Goal: Task Accomplishment & Management: Complete application form

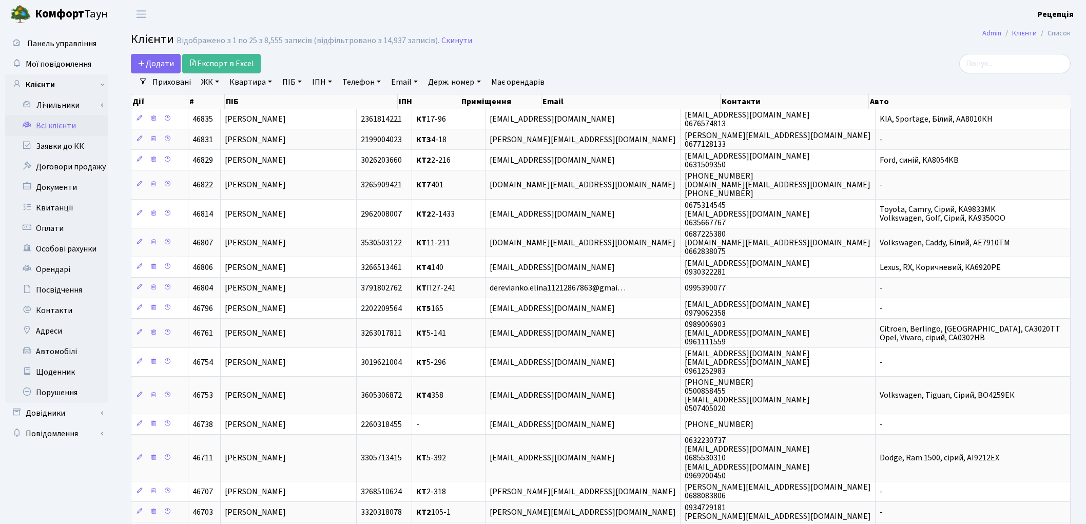
select select "25"
click at [64, 142] on link "Заявки до КК" at bounding box center [56, 146] width 103 height 21
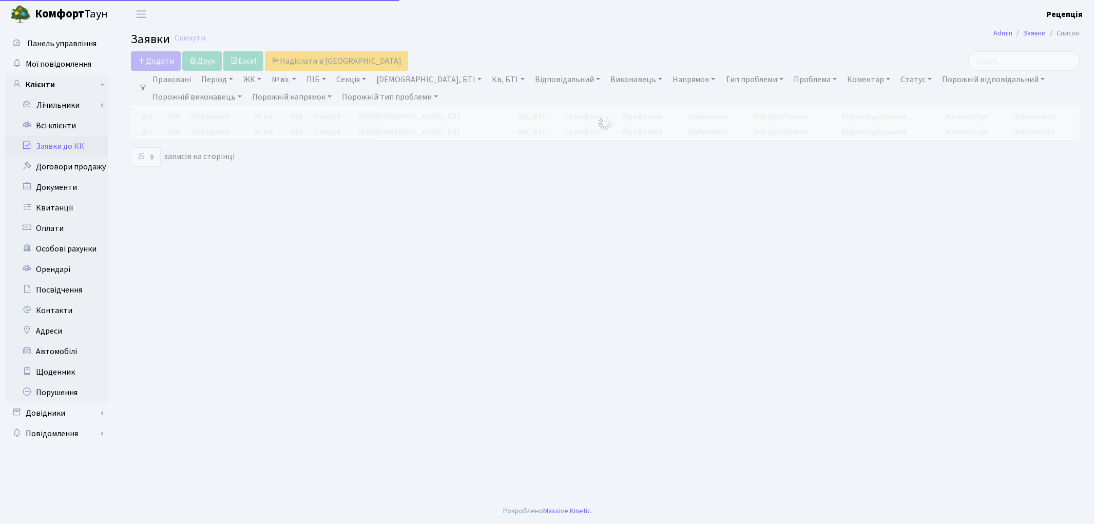
select select "25"
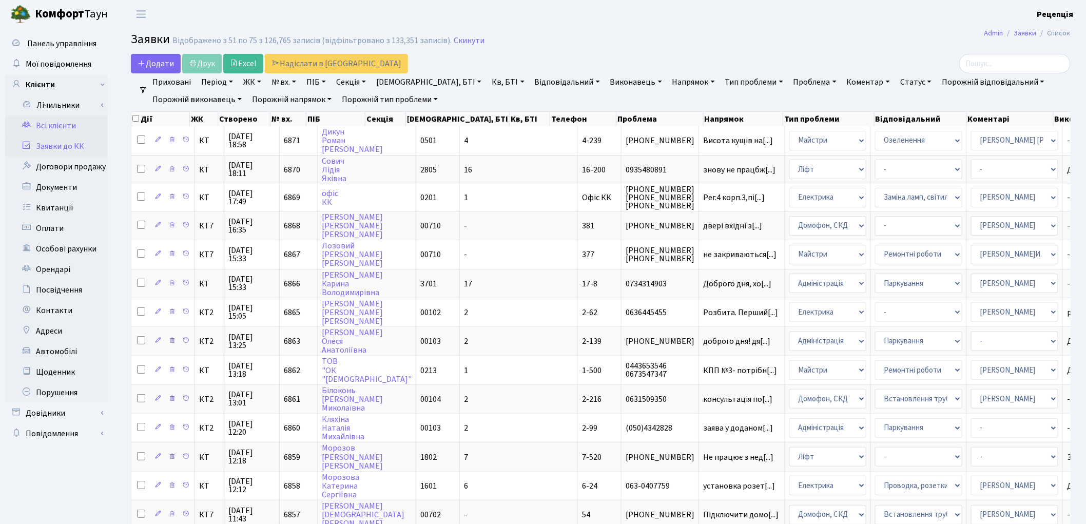
click at [61, 129] on link "Всі клієнти" at bounding box center [56, 125] width 103 height 21
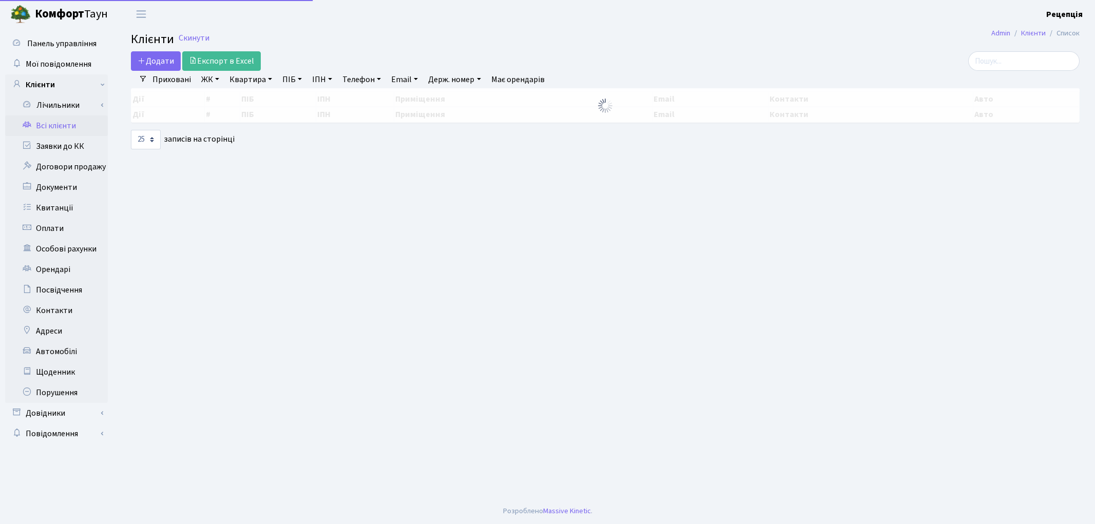
select select "25"
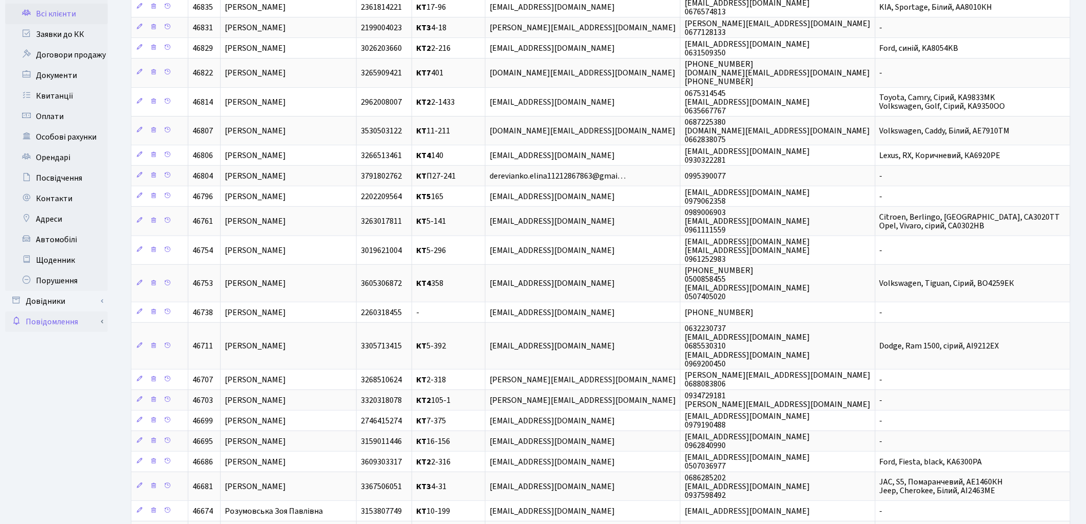
scroll to position [114, 0]
click at [46, 300] on link "Довідники" at bounding box center [56, 299] width 103 height 21
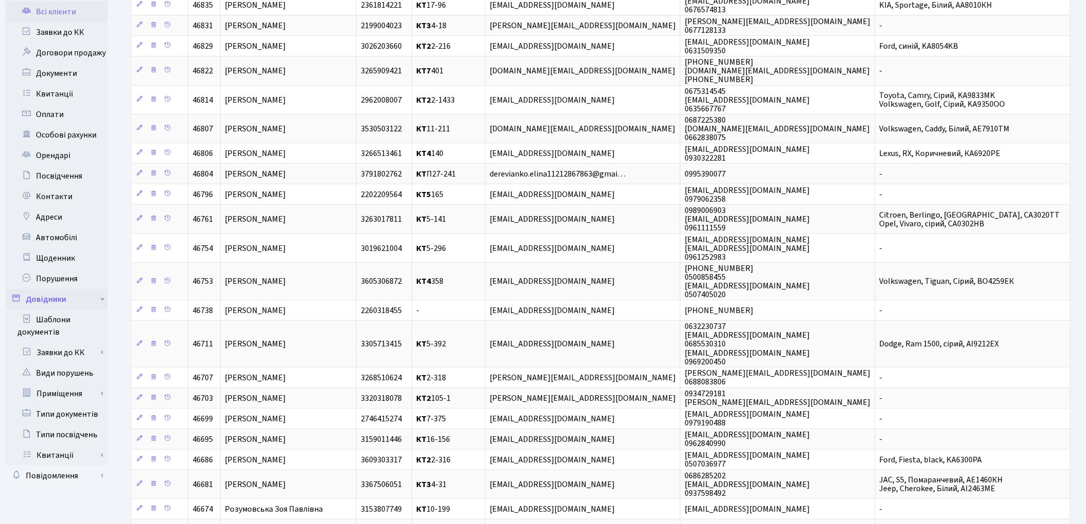
click at [47, 300] on link "Довідники" at bounding box center [56, 299] width 103 height 21
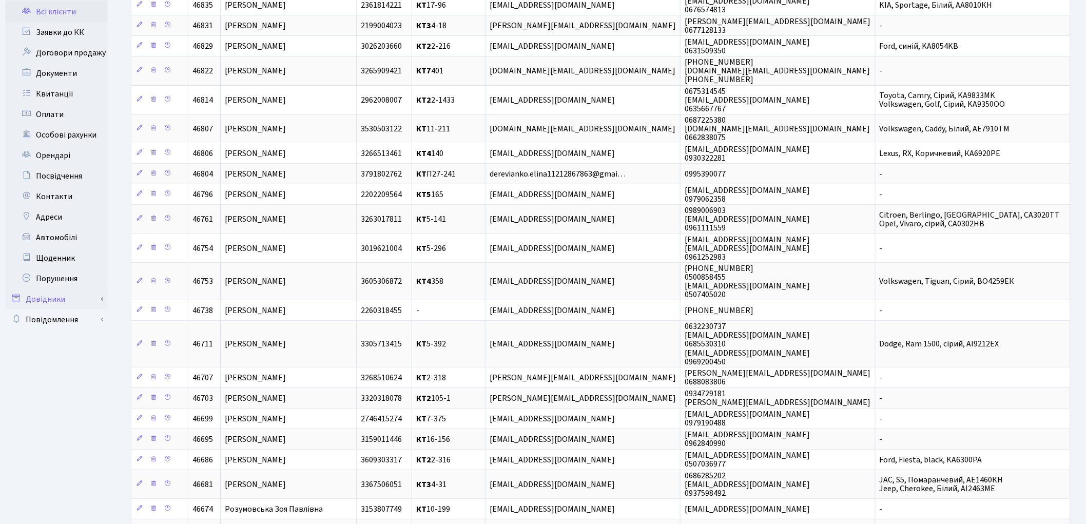
click at [47, 297] on link "Довідники" at bounding box center [56, 299] width 103 height 21
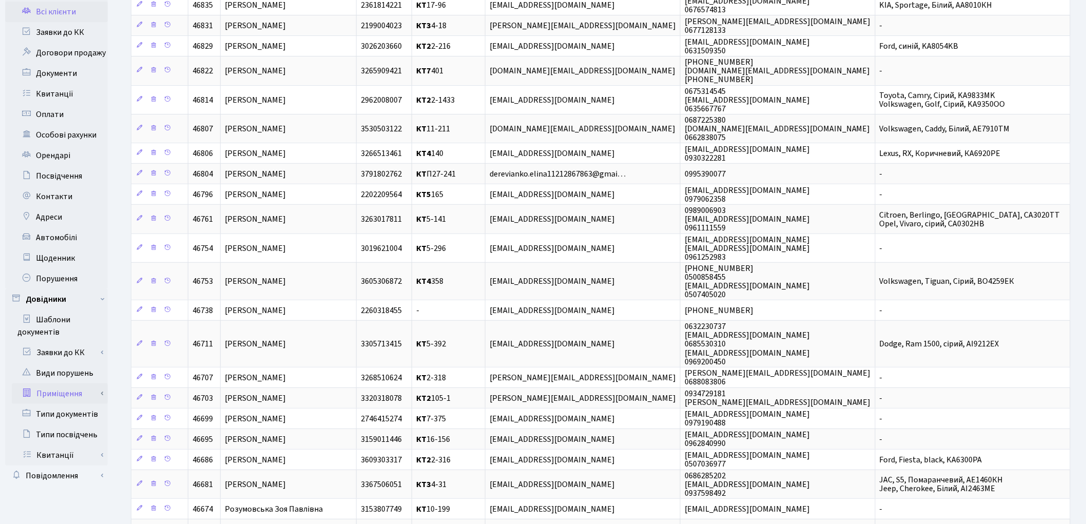
click at [66, 386] on link "Приміщення" at bounding box center [60, 393] width 96 height 21
click at [68, 411] on link "Всі приміщення" at bounding box center [60, 414] width 96 height 21
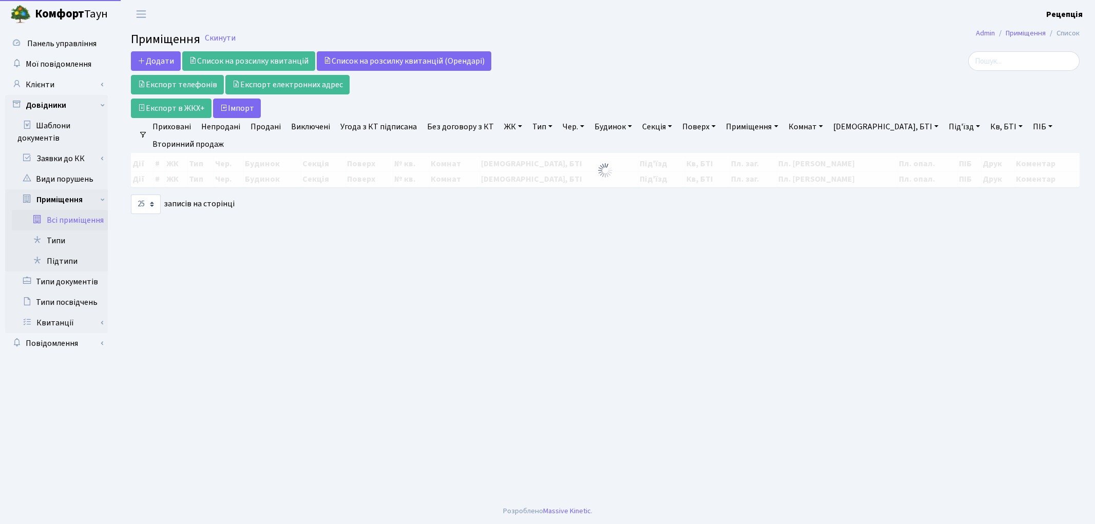
select select "25"
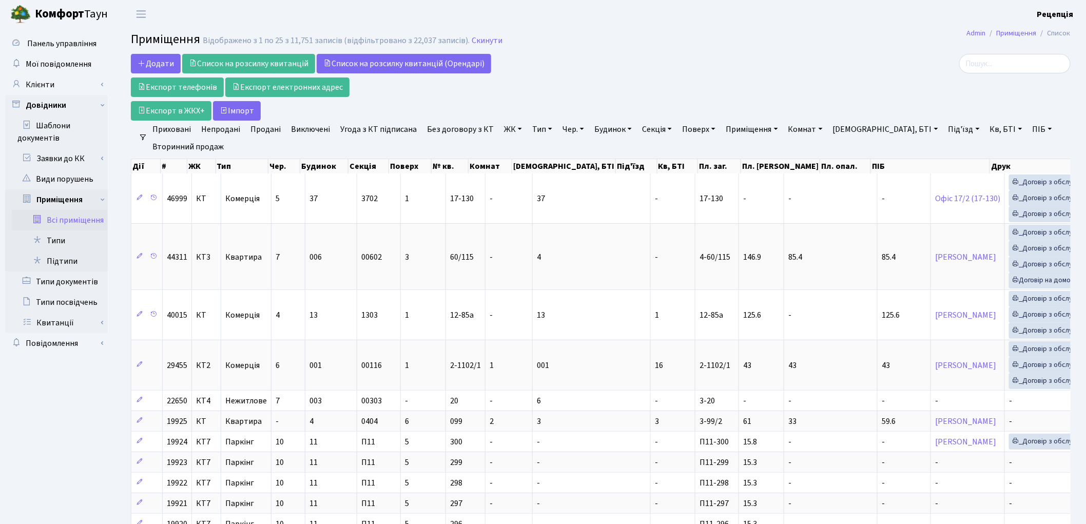
click at [506, 132] on link "ЖК" at bounding box center [513, 129] width 26 height 17
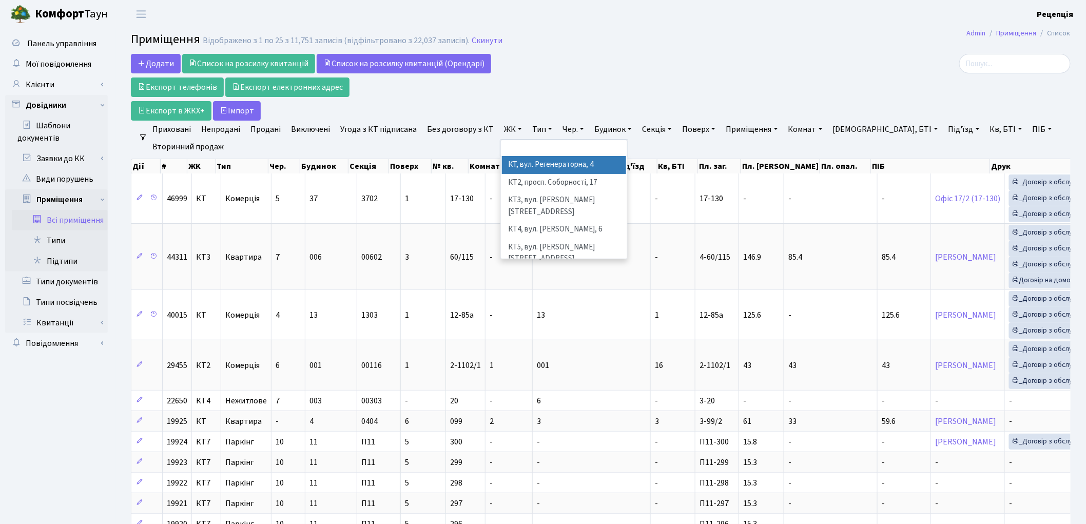
click at [537, 160] on li "КТ, вул. Регенераторна, 4" at bounding box center [564, 165] width 124 height 18
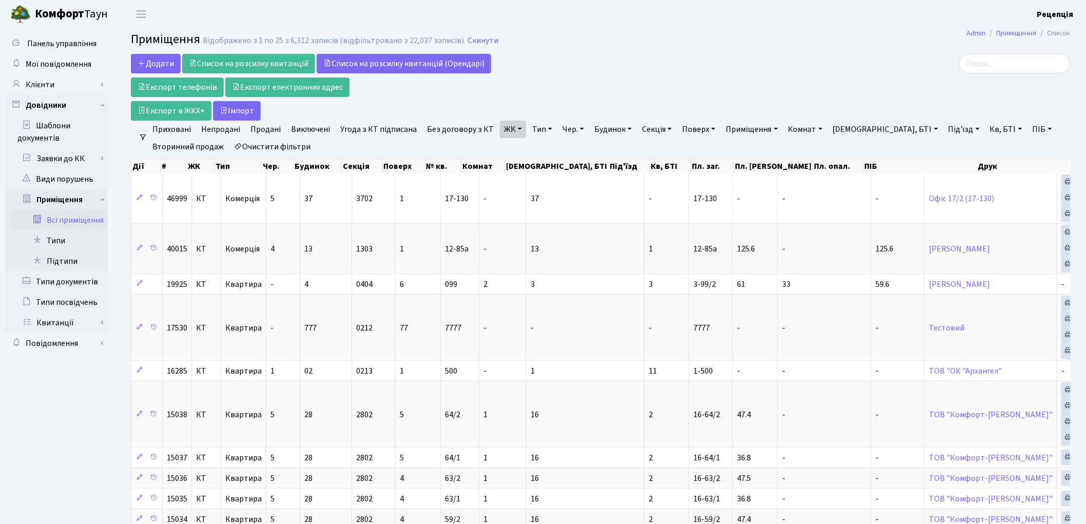
click at [986, 130] on link "Кв, БТІ" at bounding box center [1006, 129] width 41 height 17
type input "3-210"
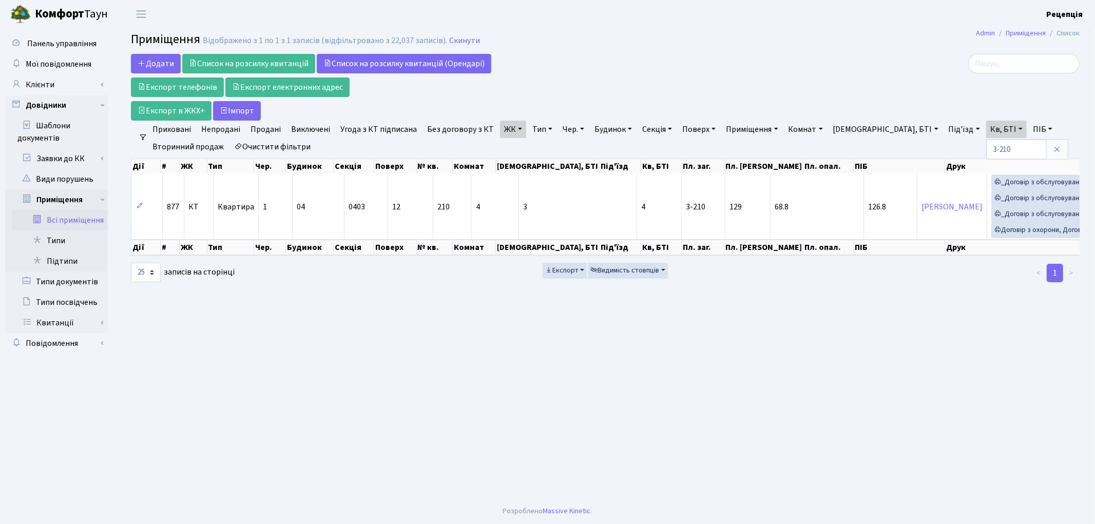
click at [291, 146] on link "Очистити фільтри" at bounding box center [272, 146] width 85 height 17
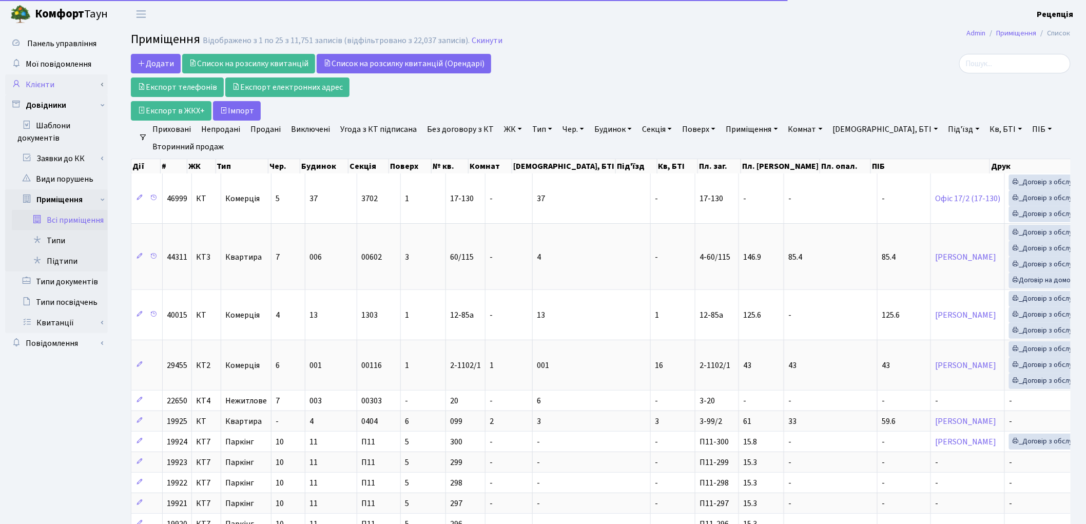
click at [64, 83] on link "Клієнти" at bounding box center [56, 84] width 103 height 21
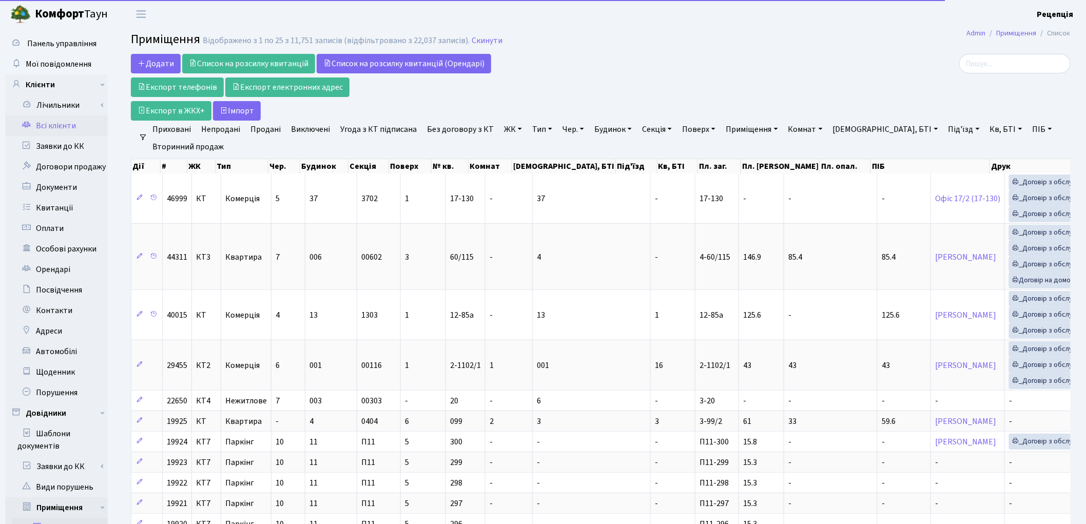
click at [70, 125] on link "Всі клієнти" at bounding box center [56, 125] width 103 height 21
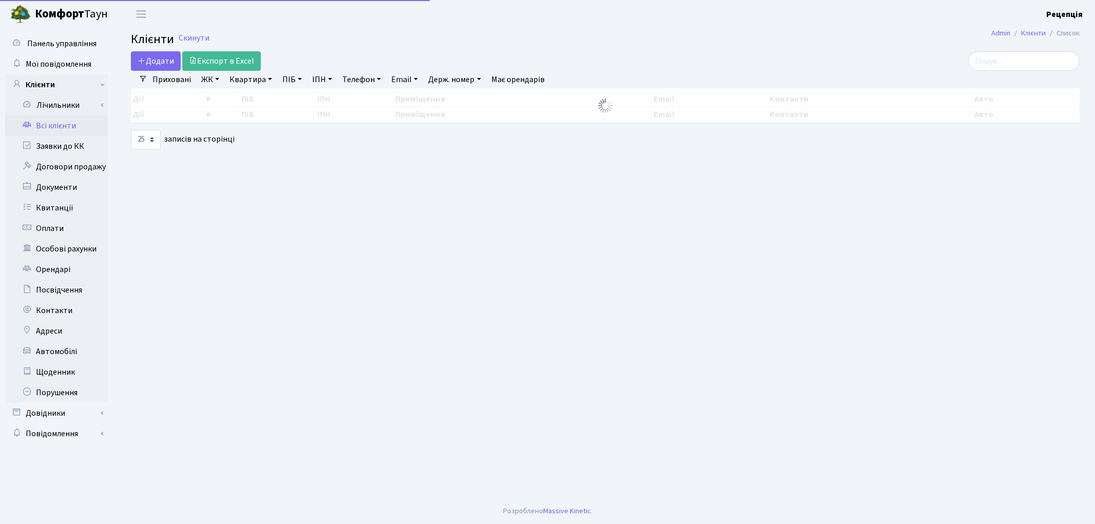
select select "25"
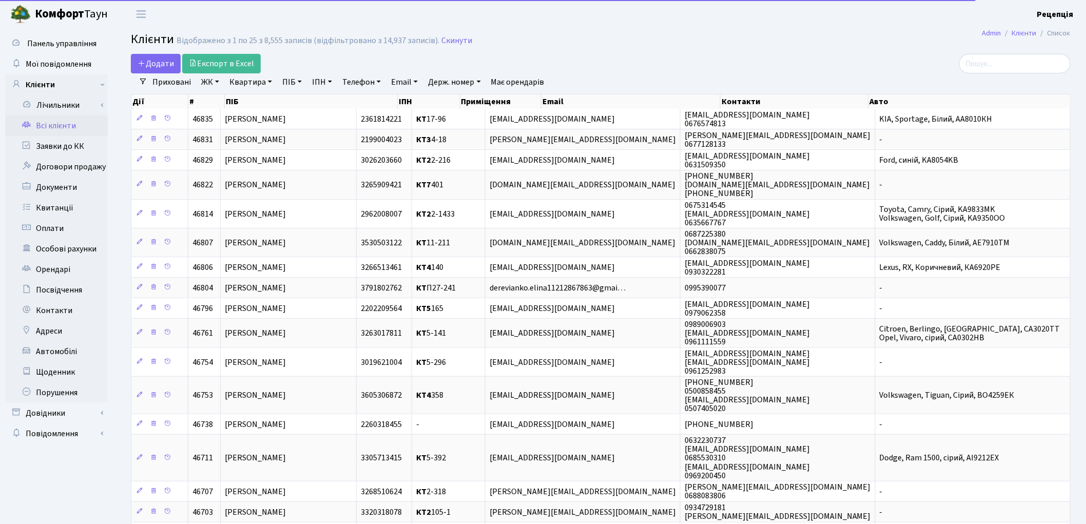
click at [208, 82] on link "ЖК" at bounding box center [210, 81] width 26 height 17
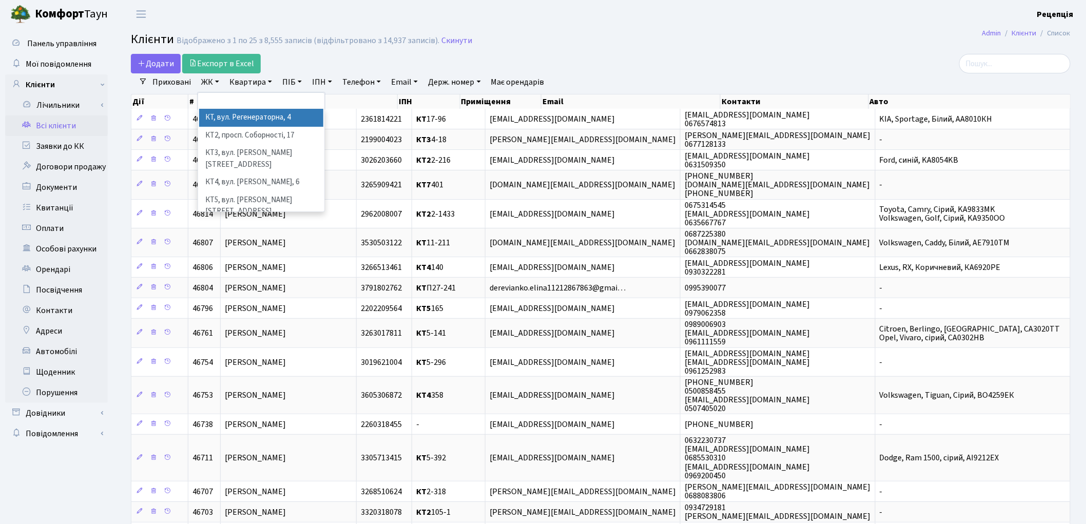
click at [236, 119] on li "КТ, вул. Регенераторна, 4" at bounding box center [261, 118] width 124 height 18
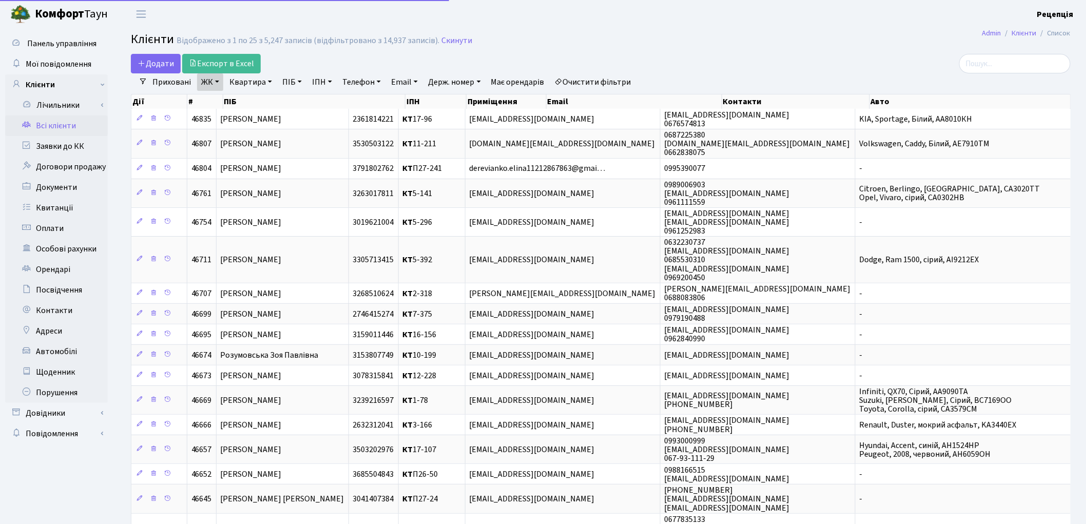
click at [255, 82] on link "Квартира" at bounding box center [250, 81] width 51 height 17
type input "3-210"
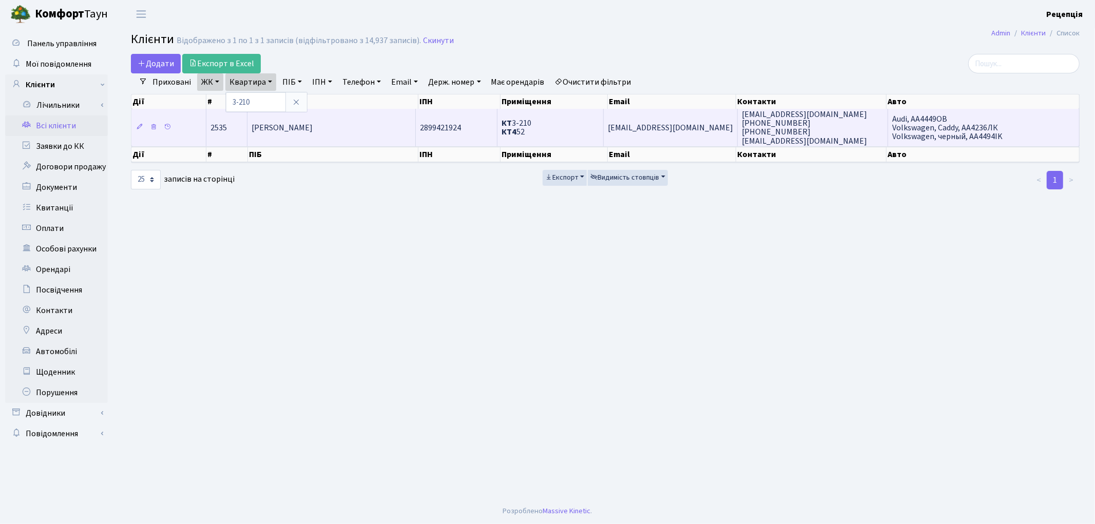
click at [379, 126] on td "[PERSON_NAME]" at bounding box center [331, 127] width 169 height 37
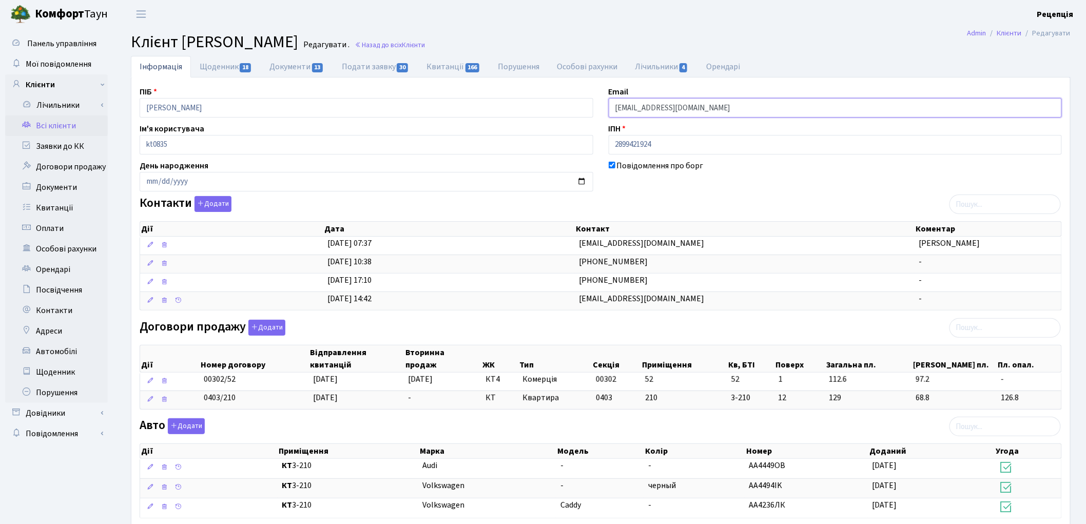
click at [696, 113] on input "unellina@yandex.ru" at bounding box center [836, 108] width 454 height 20
click at [53, 127] on link "Всі клієнти" at bounding box center [56, 125] width 103 height 21
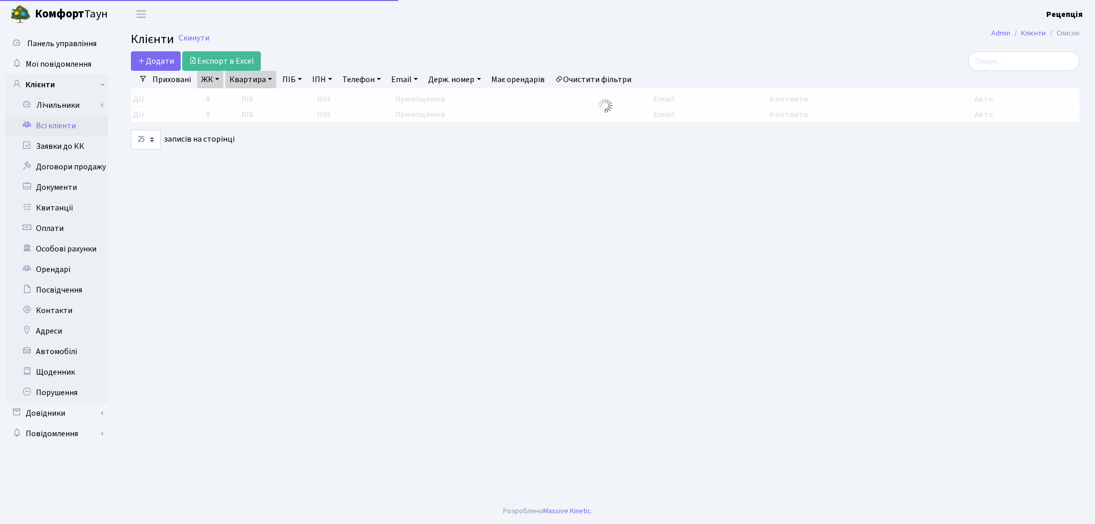
select select "25"
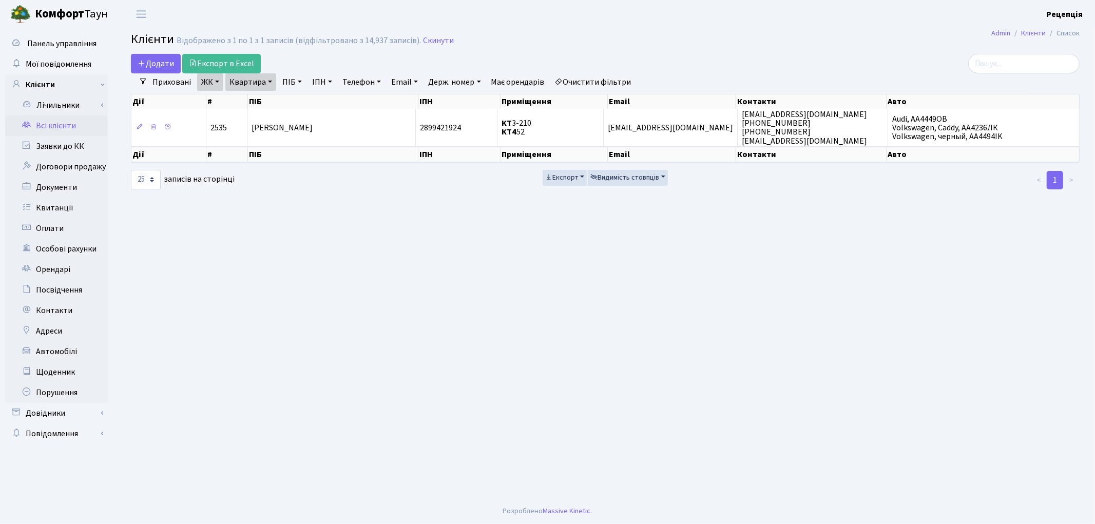
click at [609, 81] on link "Очистити фільтри" at bounding box center [593, 81] width 85 height 17
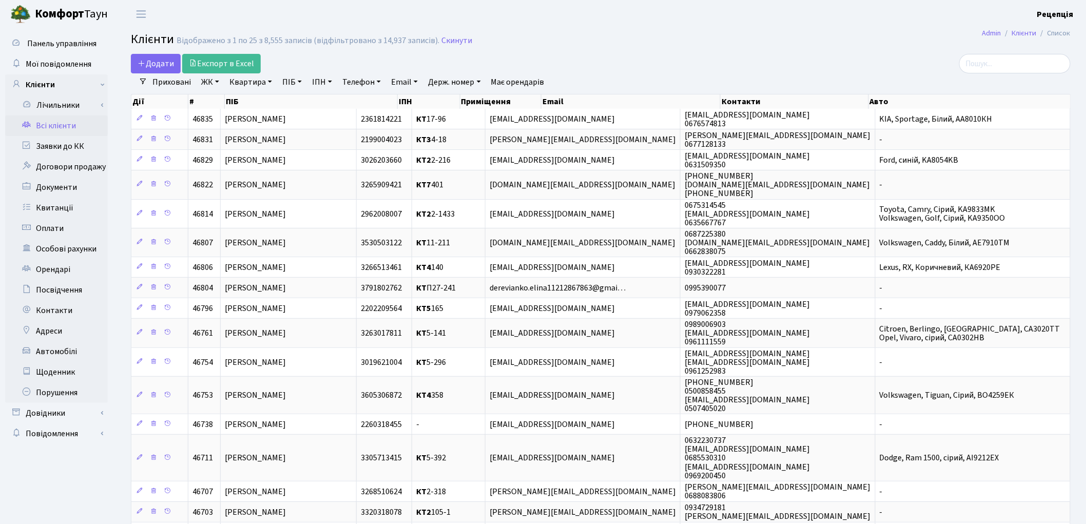
click at [212, 80] on link "ЖК" at bounding box center [210, 81] width 26 height 17
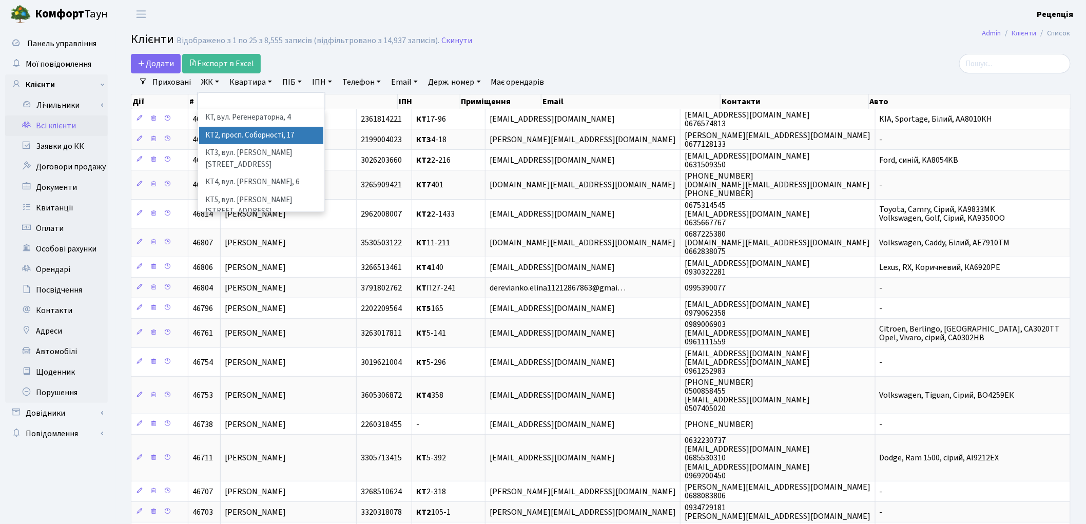
click at [249, 134] on li "КТ2, просп. Соборності, 17" at bounding box center [261, 136] width 124 height 18
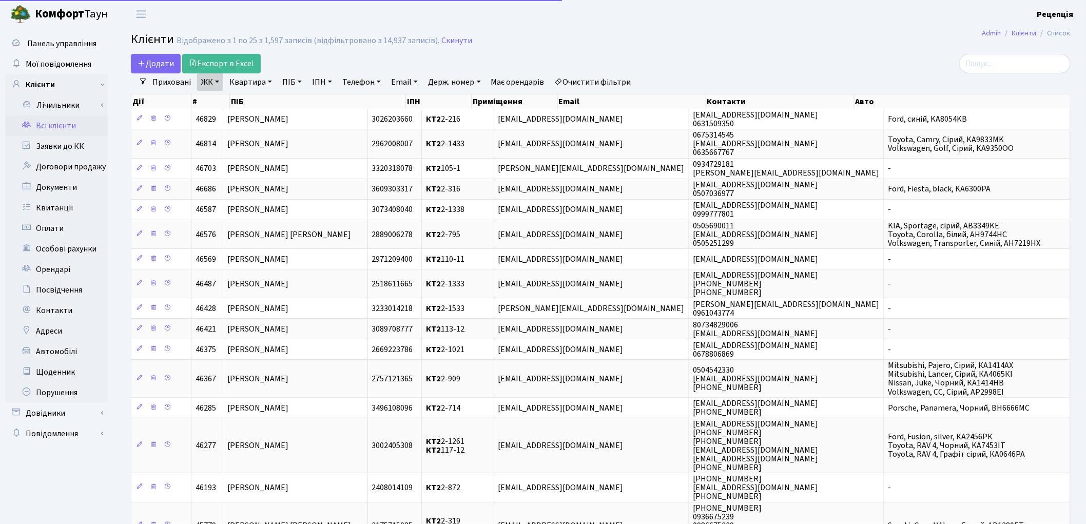
click at [262, 79] on link "Квартира" at bounding box center [250, 81] width 51 height 17
type input "2-847"
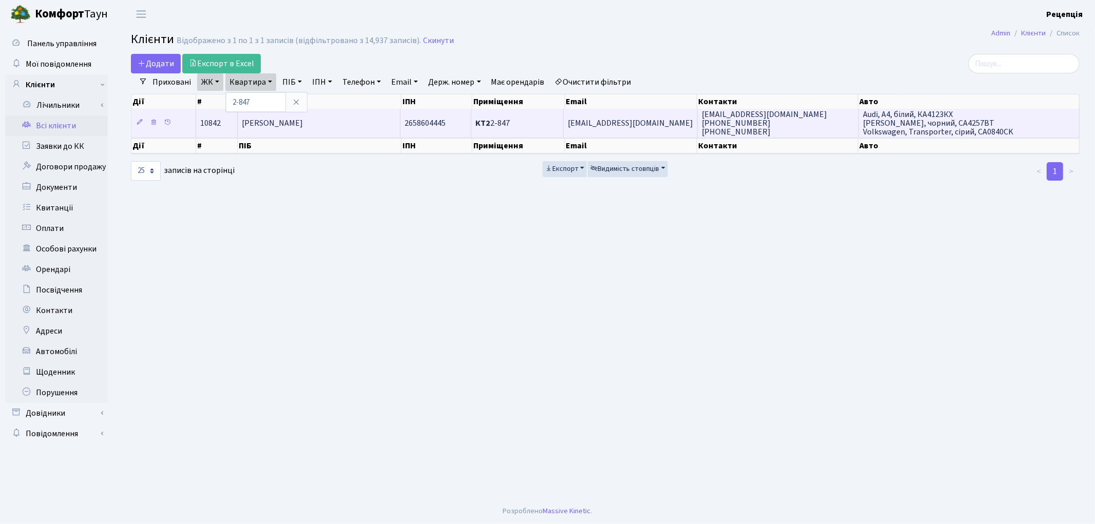
click at [303, 120] on span "Наконечна Людмила Юріївна" at bounding box center [272, 123] width 61 height 11
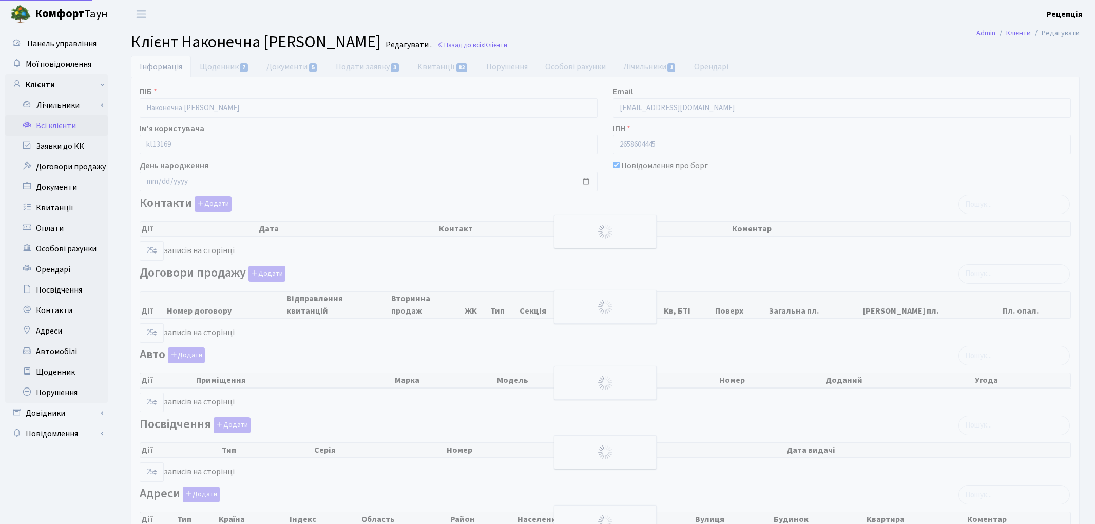
select select "25"
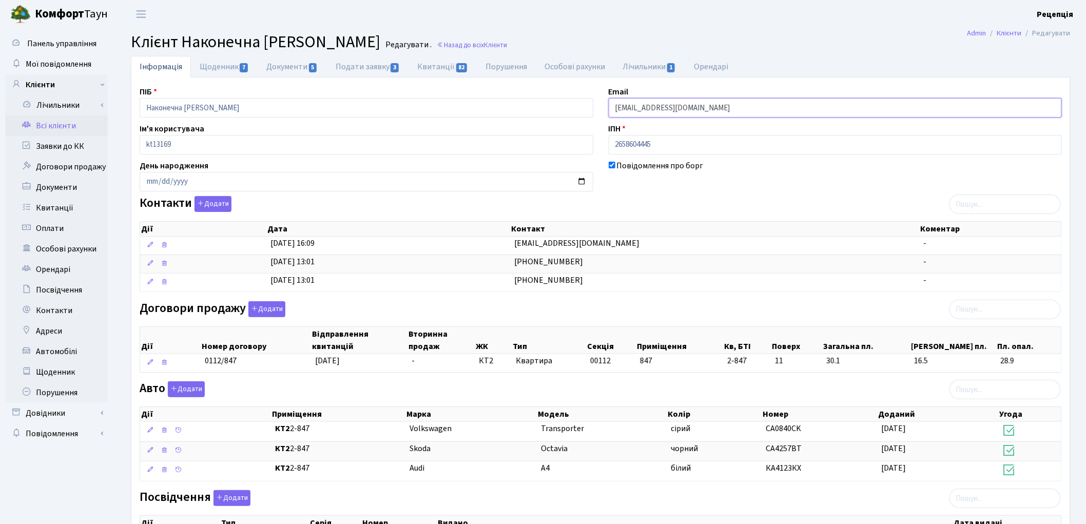
click at [652, 108] on input "0678571909@gmail.com" at bounding box center [836, 108] width 454 height 20
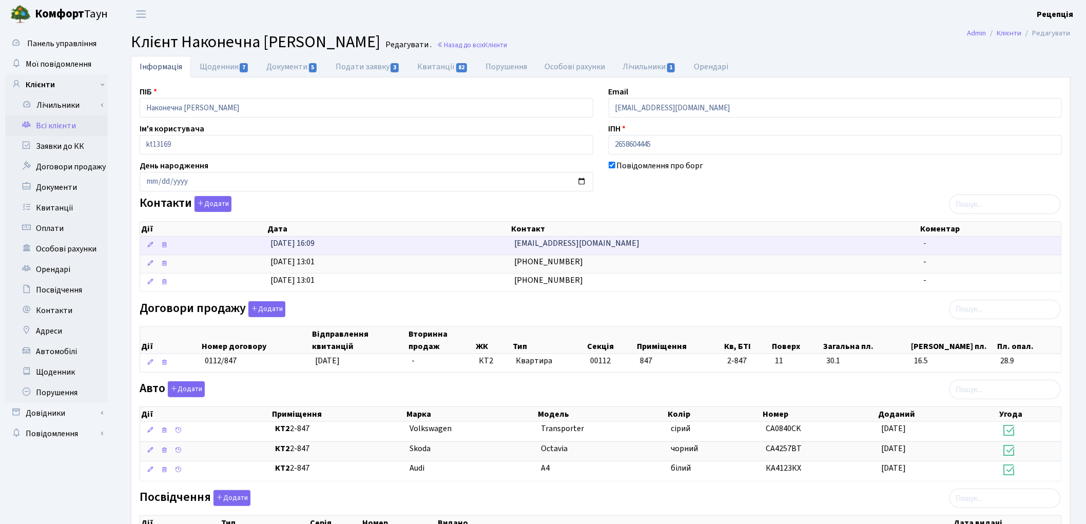
drag, startPoint x: 629, startPoint y: 243, endPoint x: 508, endPoint y: 240, distance: 121.2
click at [508, 240] on \<\/span\>\a "14.05.2022, 16:09 sobornosti172847@gmail.com -" at bounding box center [600, 246] width 921 height 18
copy \<\/span\>\a "[EMAIL_ADDRESS][DOMAIN_NAME]"
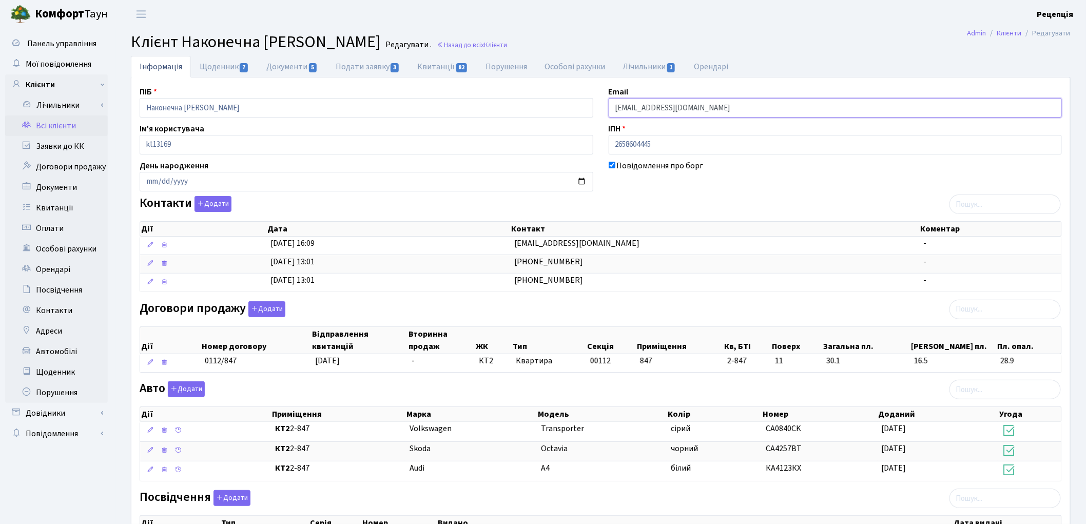
click at [706, 111] on input "0678571909@gmail.com" at bounding box center [836, 108] width 454 height 20
type input "0"
paste input "sobornosti172847@gmail.com"
click at [627, 108] on input "sobornosti172847@gmail.com" at bounding box center [836, 108] width 454 height 20
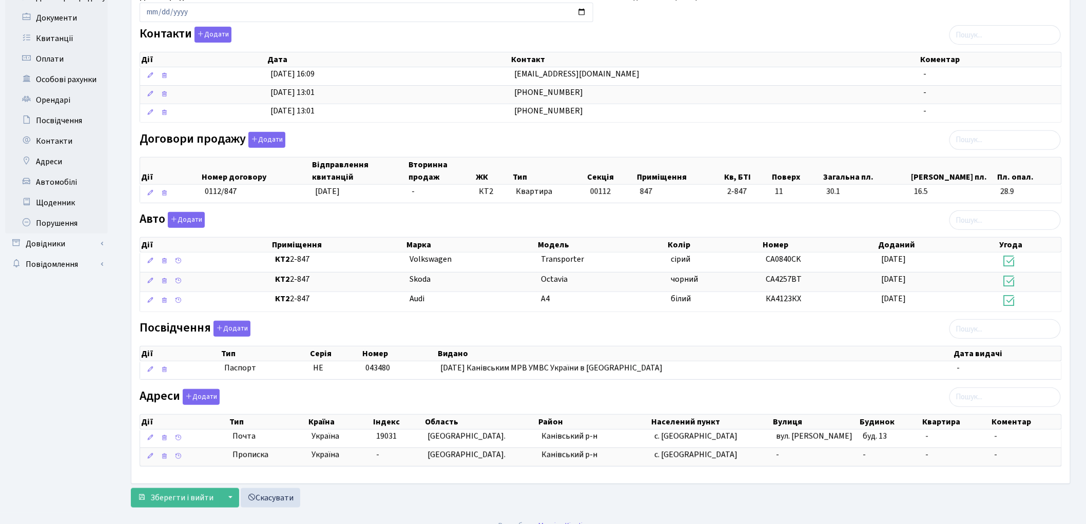
scroll to position [186, 0]
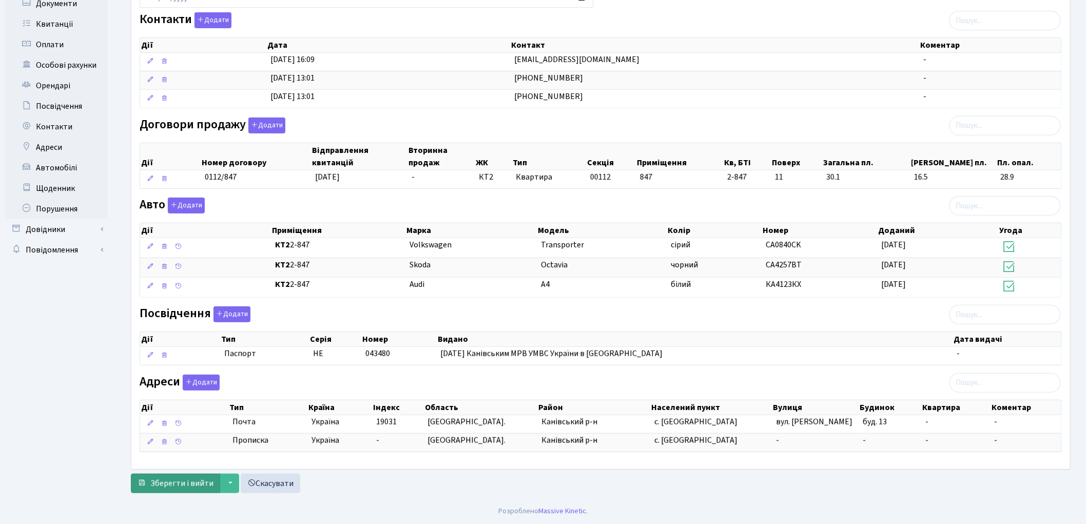
type input "sobornosti172847@gmail.com"
click at [184, 488] on span "Зберегти і вийти" at bounding box center [181, 483] width 63 height 11
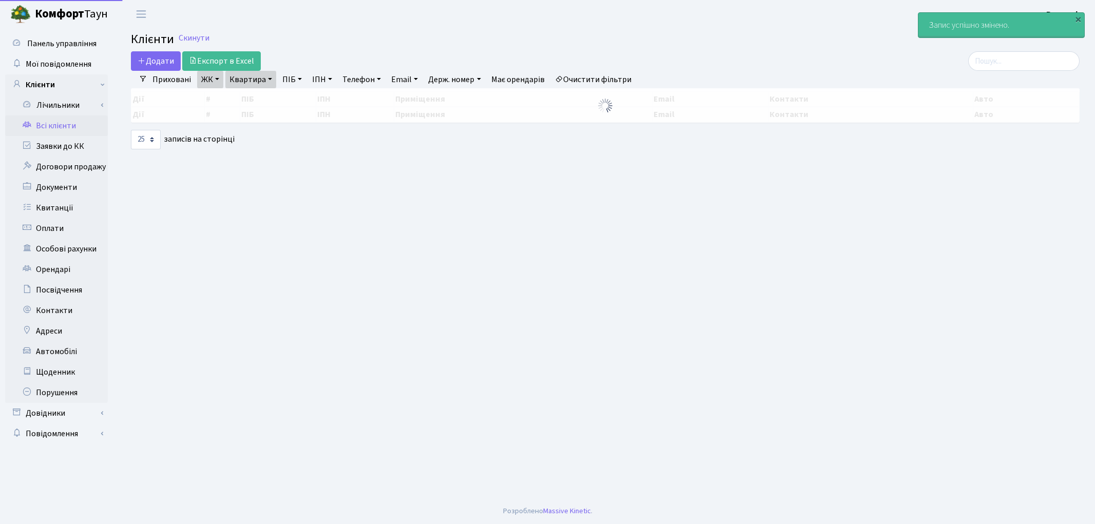
select select "25"
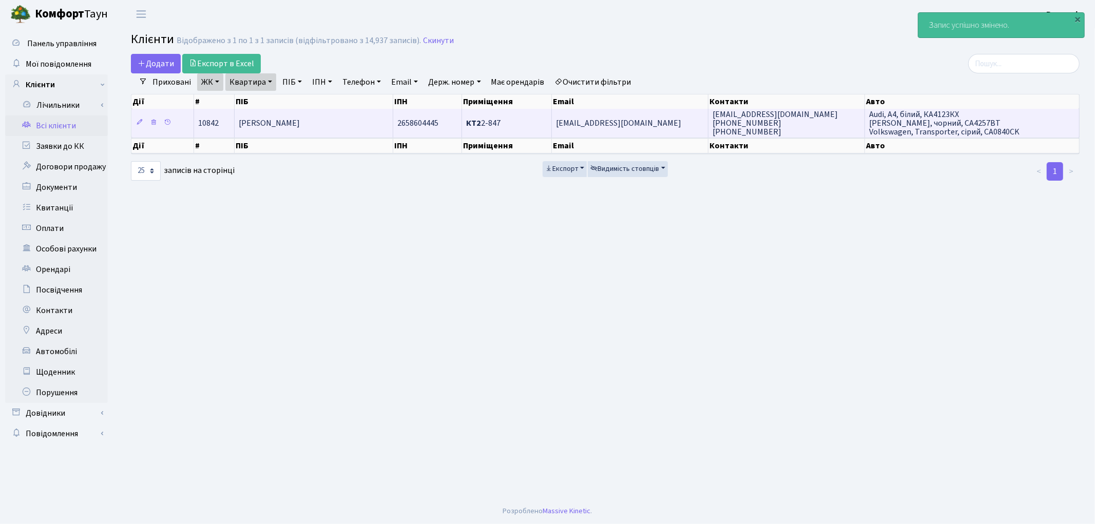
click at [510, 124] on td "КТ2 2-847" at bounding box center [507, 123] width 90 height 28
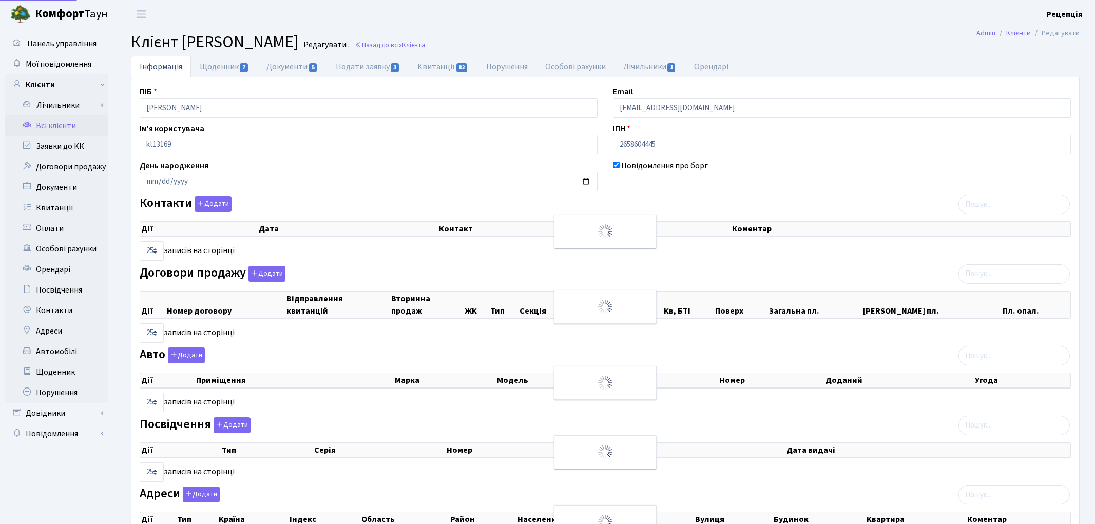
select select "25"
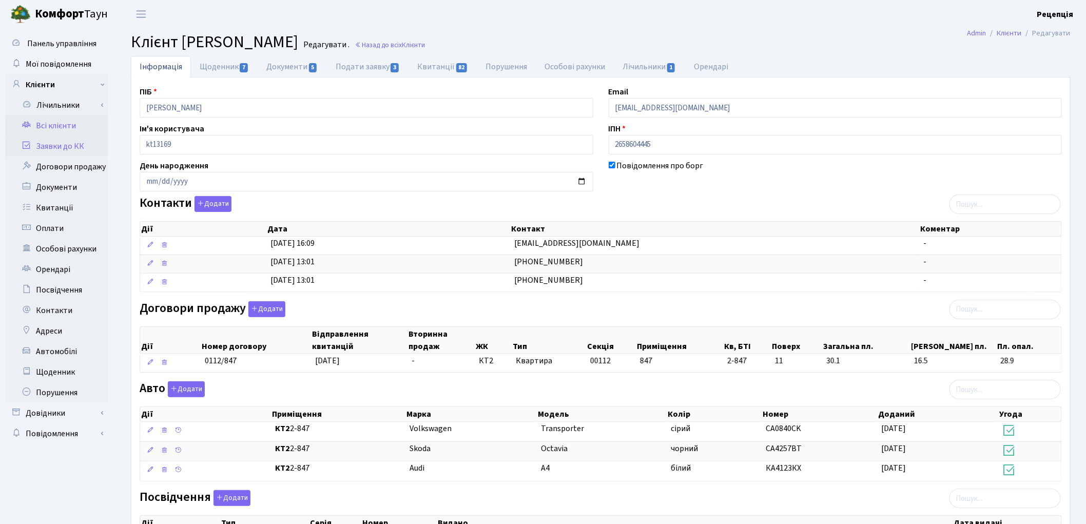
click at [53, 146] on link "Заявки до КК" at bounding box center [56, 146] width 103 height 21
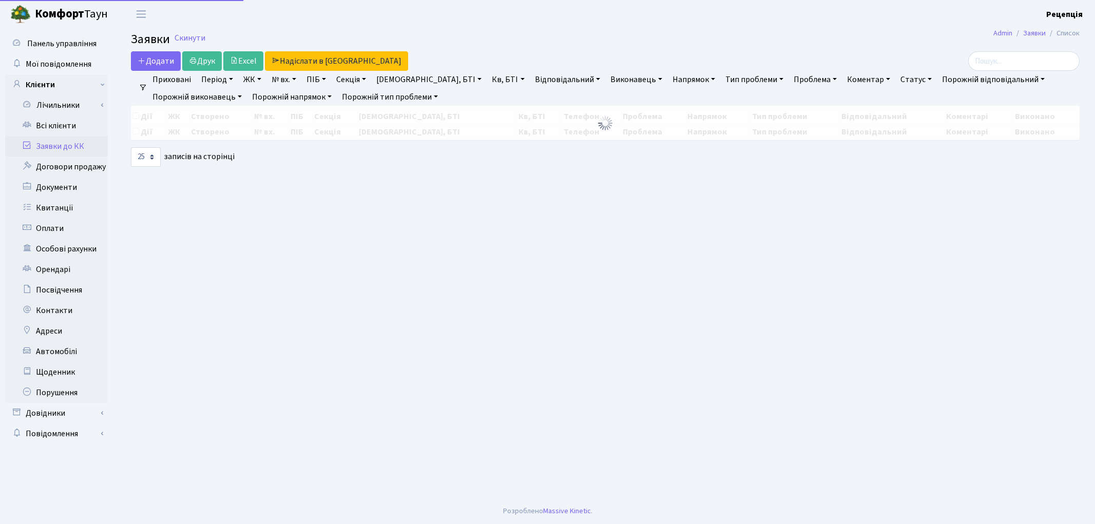
select select "25"
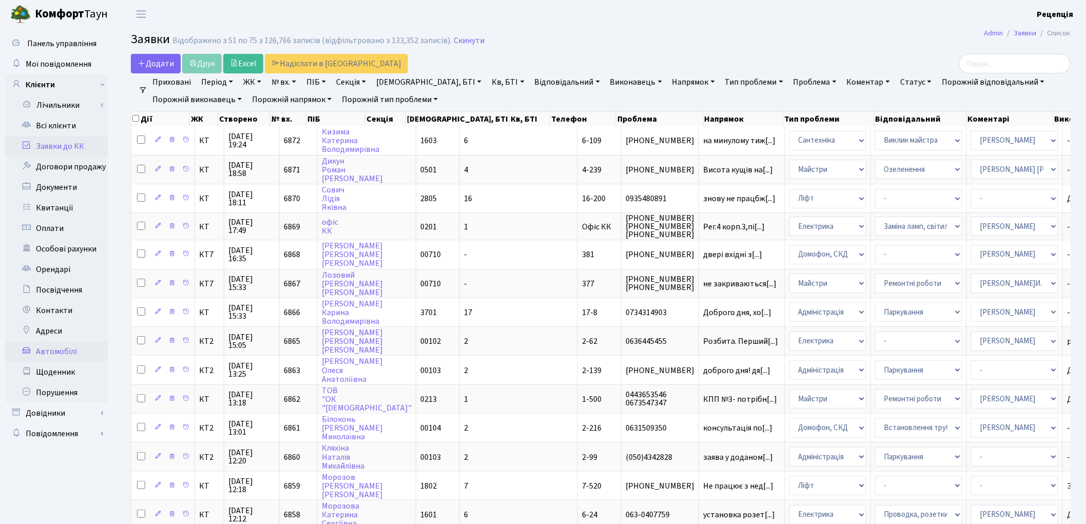
click at [73, 345] on link "Автомобілі" at bounding box center [56, 351] width 103 height 21
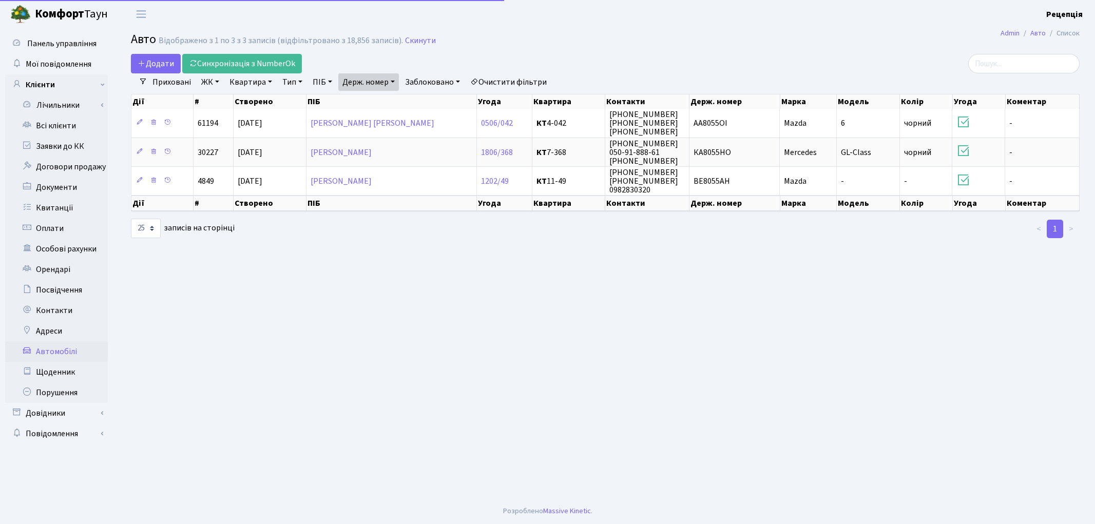
select select "25"
click at [377, 85] on link "Держ. номер" at bounding box center [368, 81] width 61 height 17
click at [381, 101] on input "8055" at bounding box center [369, 102] width 60 height 20
click at [413, 100] on icon at bounding box center [409, 102] width 8 height 8
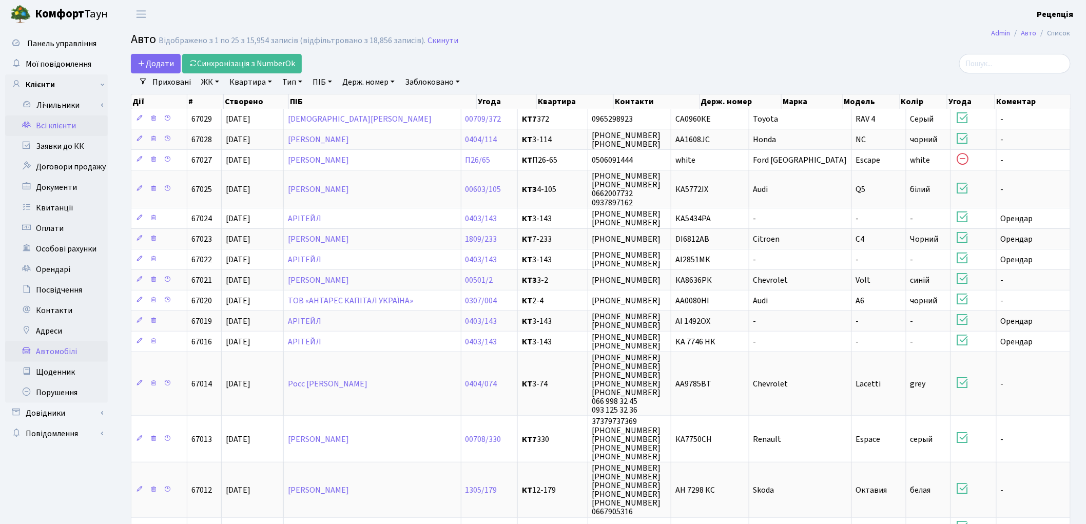
click at [50, 126] on link "Всі клієнти" at bounding box center [56, 125] width 103 height 21
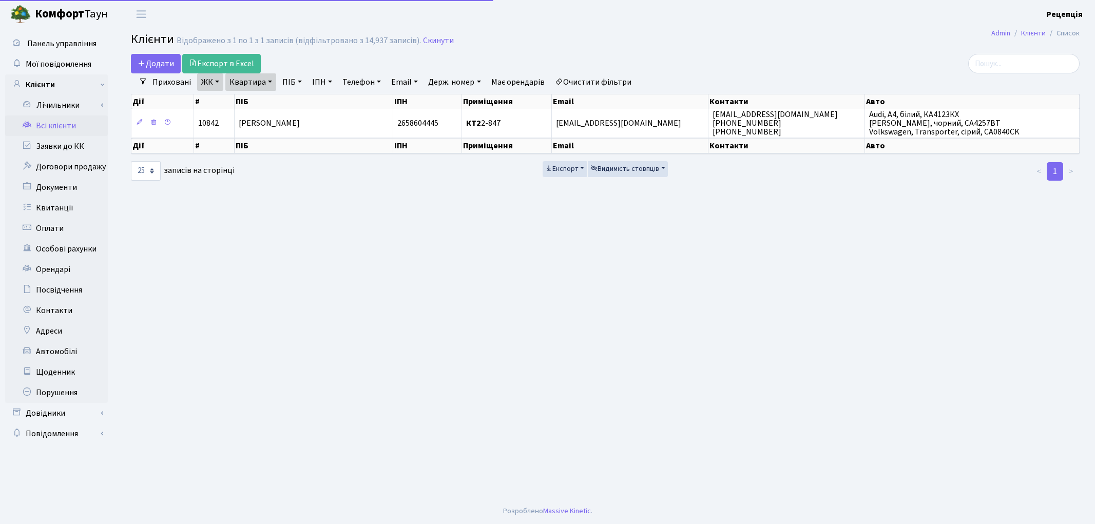
select select "25"
click at [597, 82] on link "Очистити фільтри" at bounding box center [593, 81] width 85 height 17
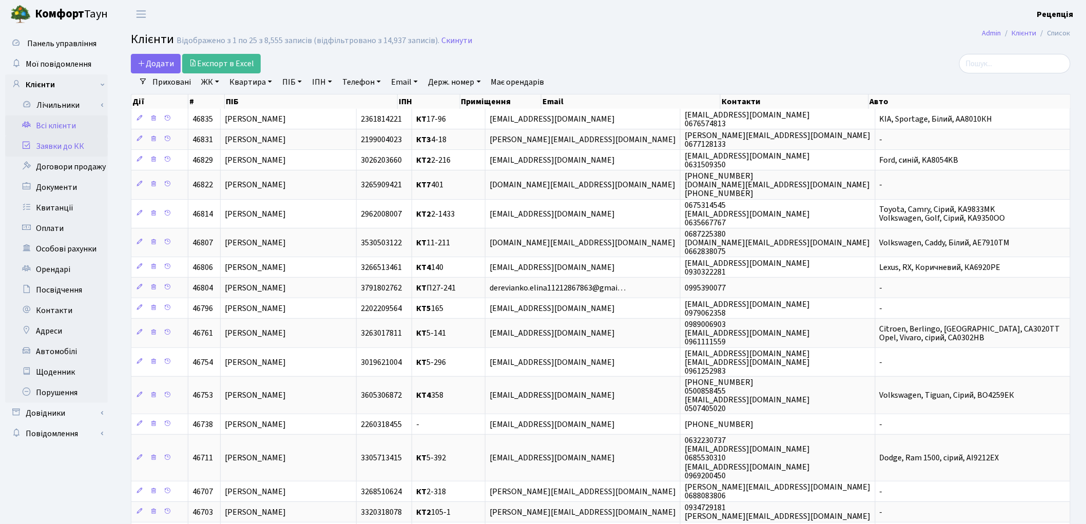
click at [57, 147] on link "Заявки до КК" at bounding box center [56, 146] width 103 height 21
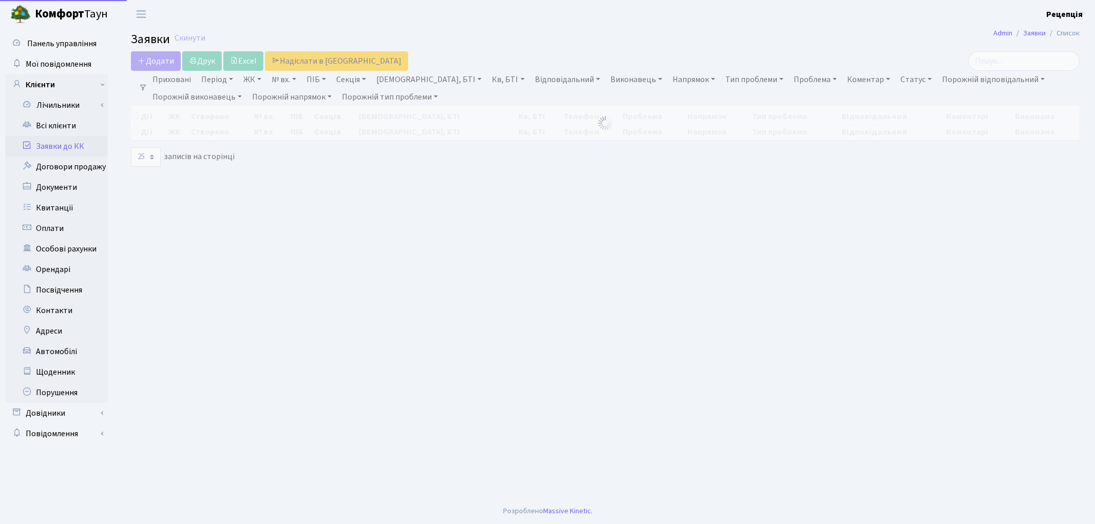
select select "25"
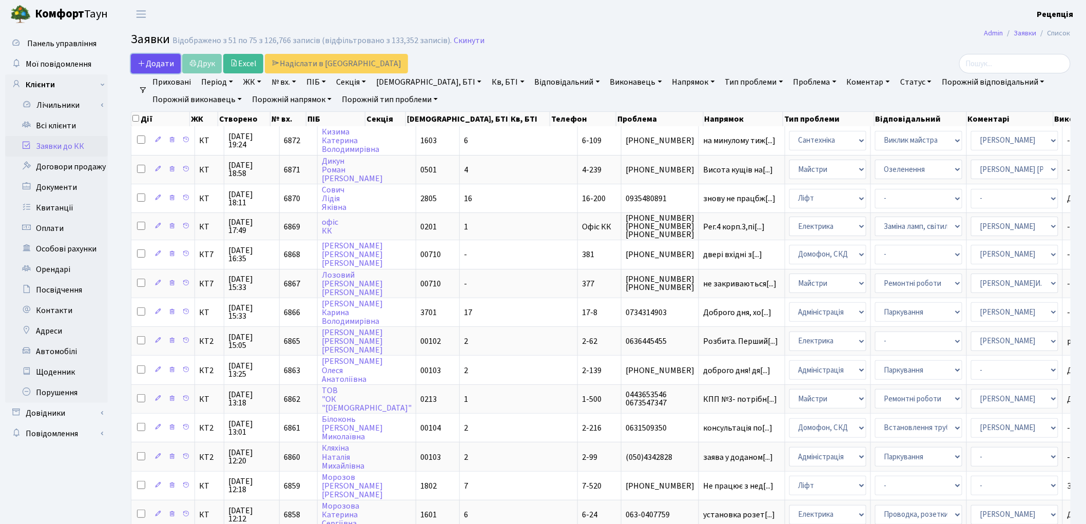
click at [150, 63] on span "Додати" at bounding box center [156, 63] width 36 height 11
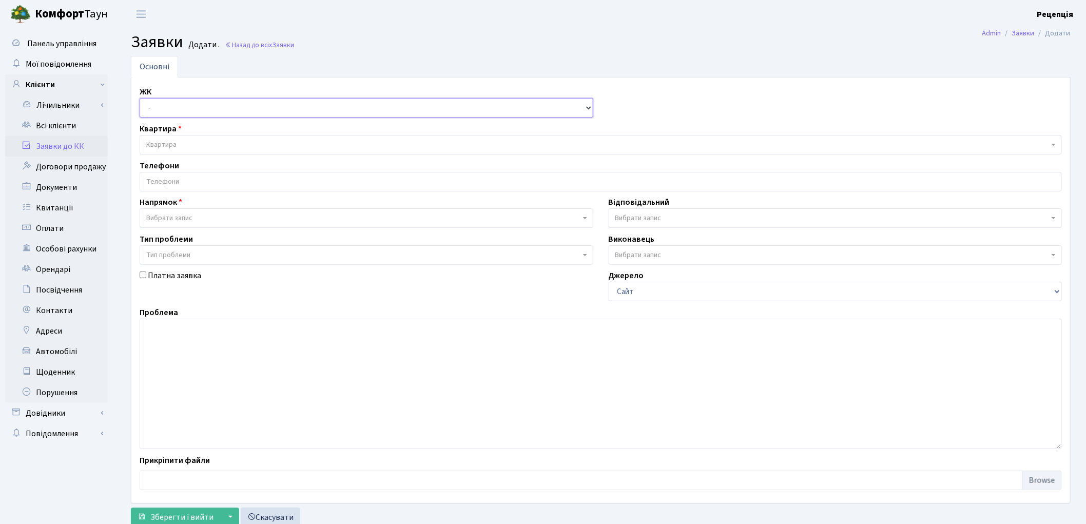
click at [155, 109] on select "- КТ, вул. Регенераторна, 4 КТ2, просп. Соборності, 17 КТ3, вул. Березнева, 16 …" at bounding box center [367, 108] width 454 height 20
select select "271"
click at [140, 98] on select "- КТ, вул. Регенераторна, 4 КТ2, просп. Соборності, 17 КТ3, вул. Березнева, 16 …" at bounding box center [367, 108] width 454 height 20
select select
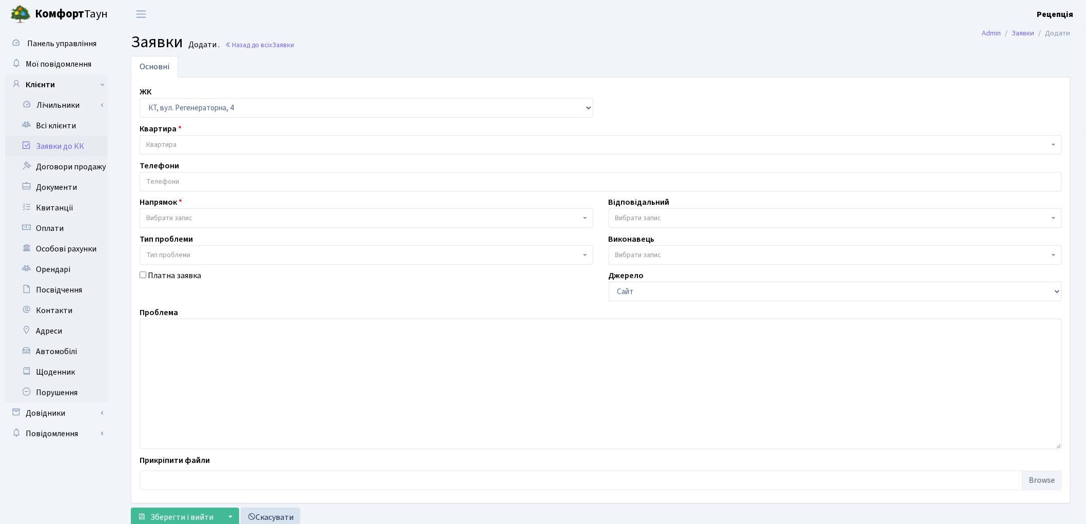
click at [176, 142] on span "Квартира" at bounding box center [161, 145] width 30 height 10
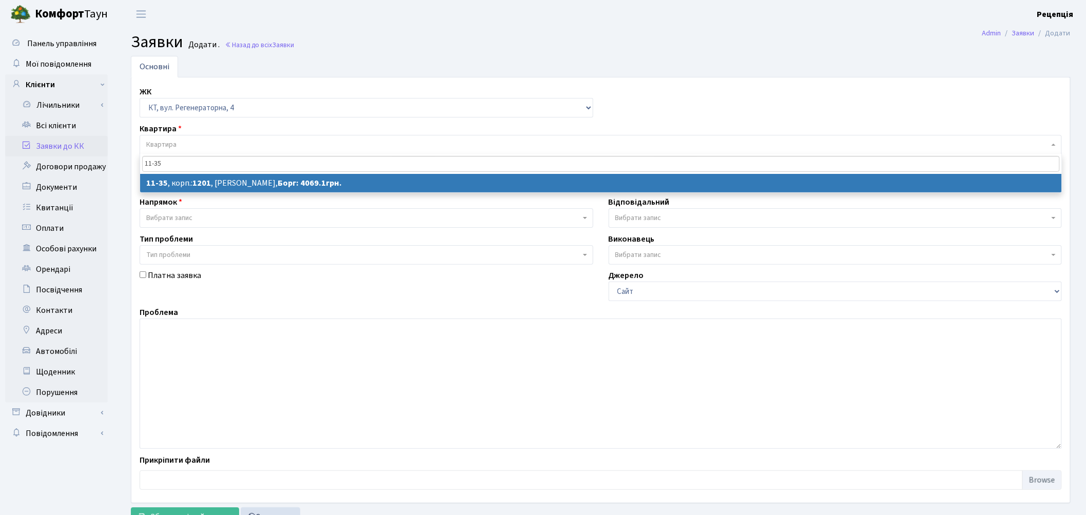
type input "11-35"
select select
select select "6877"
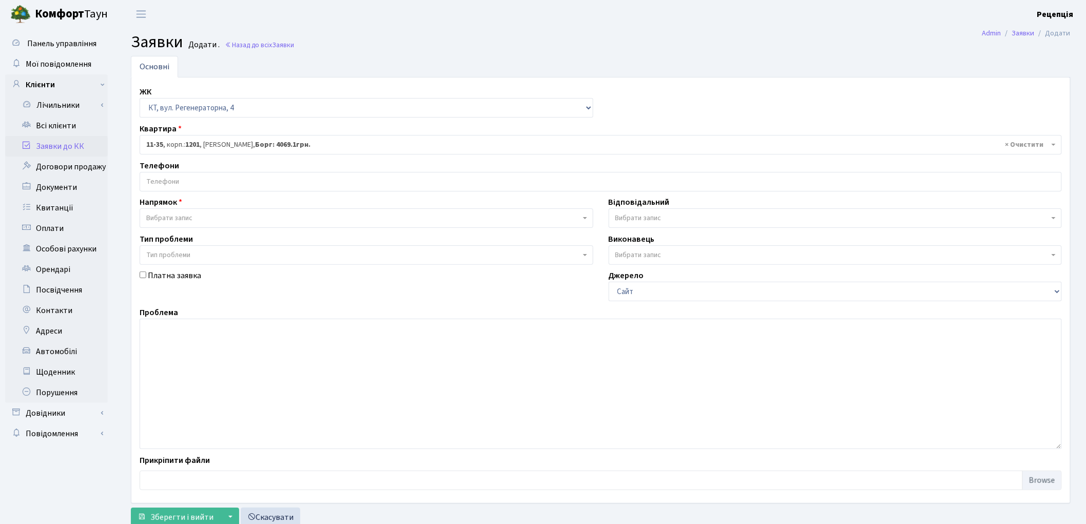
click at [192, 185] on input "search" at bounding box center [600, 181] width 921 height 18
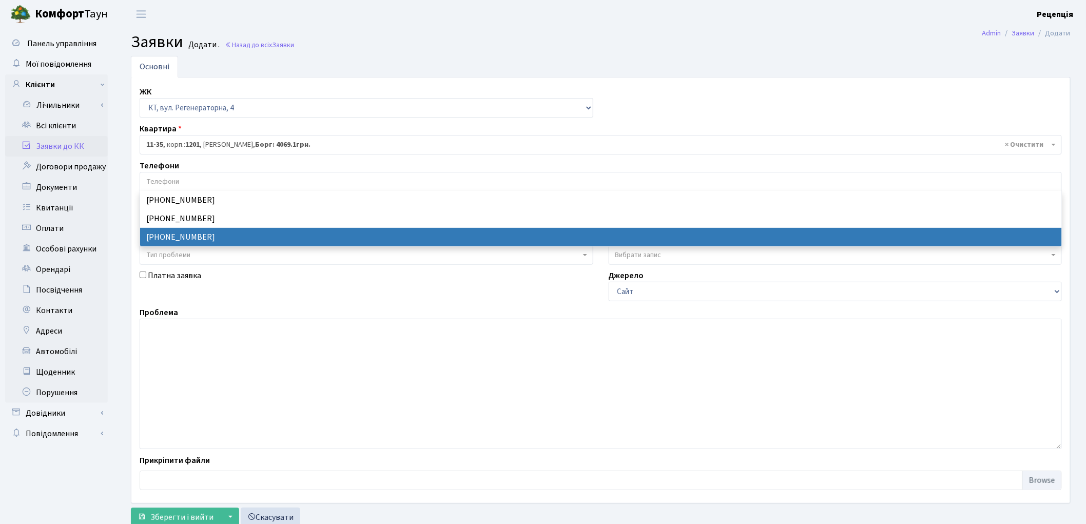
select select "21554"
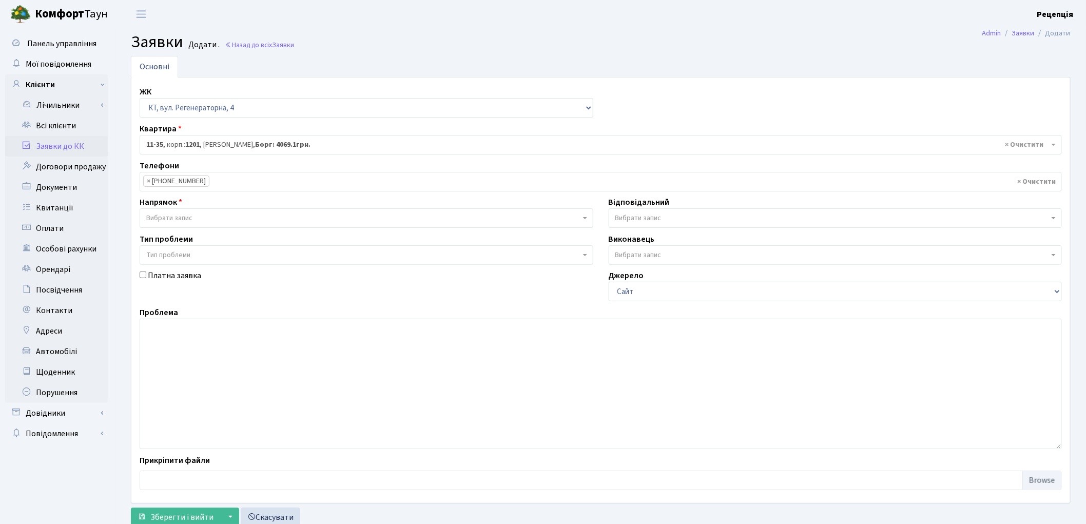
click at [181, 218] on span "Вибрати запис" at bounding box center [169, 218] width 46 height 10
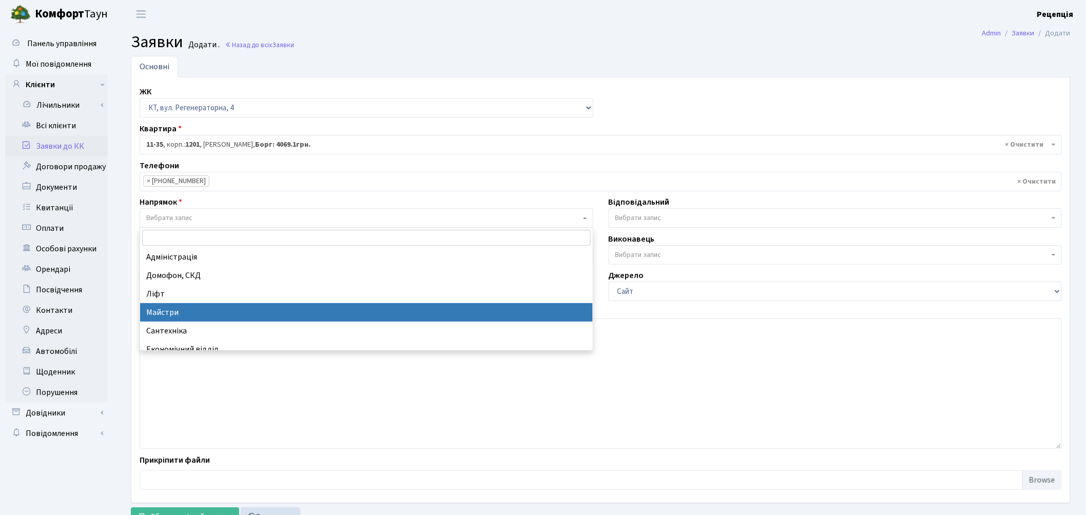
select select "1"
select select
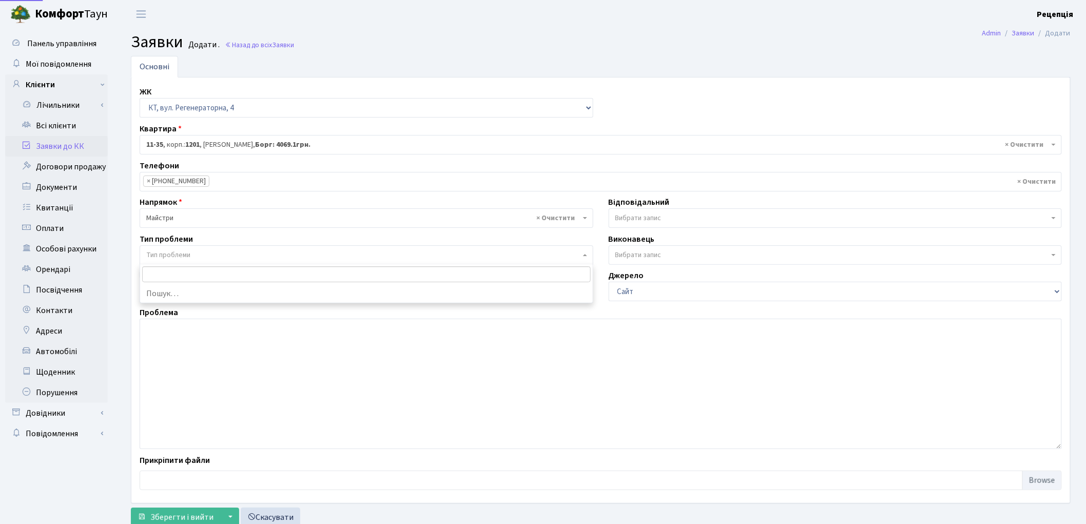
click at [184, 256] on span "Тип проблеми" at bounding box center [168, 255] width 44 height 10
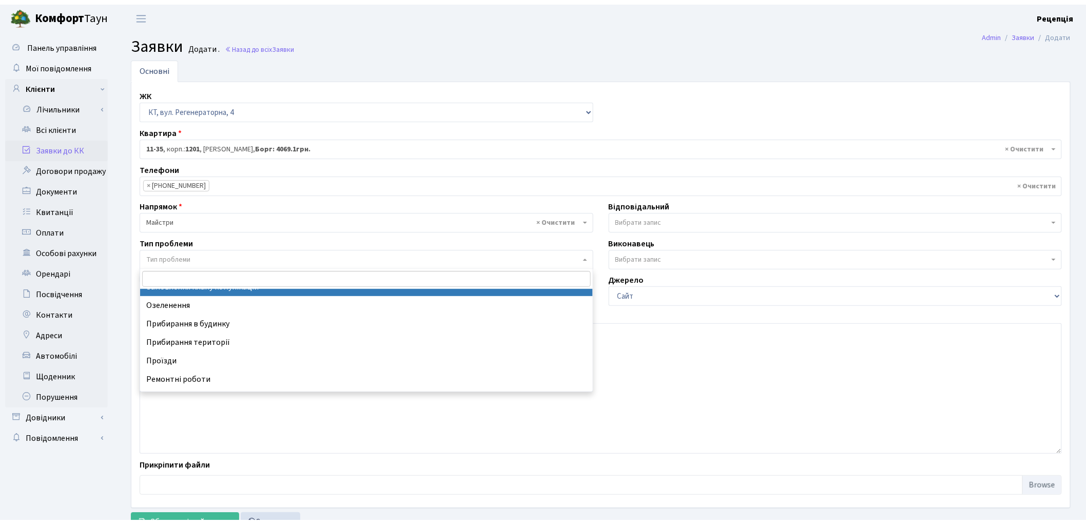
scroll to position [45, 0]
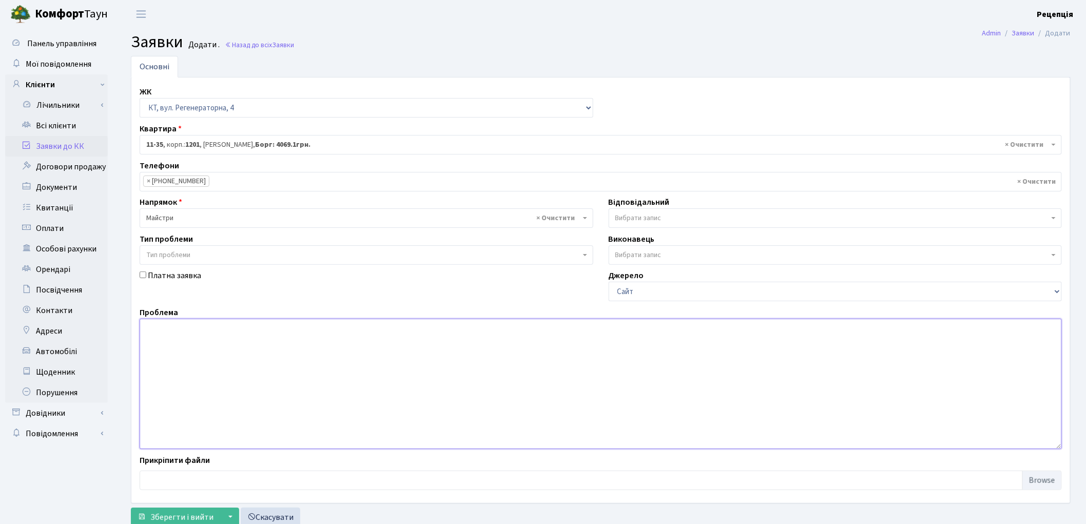
click at [218, 348] on textarea at bounding box center [601, 384] width 922 height 130
type textarea "Y"
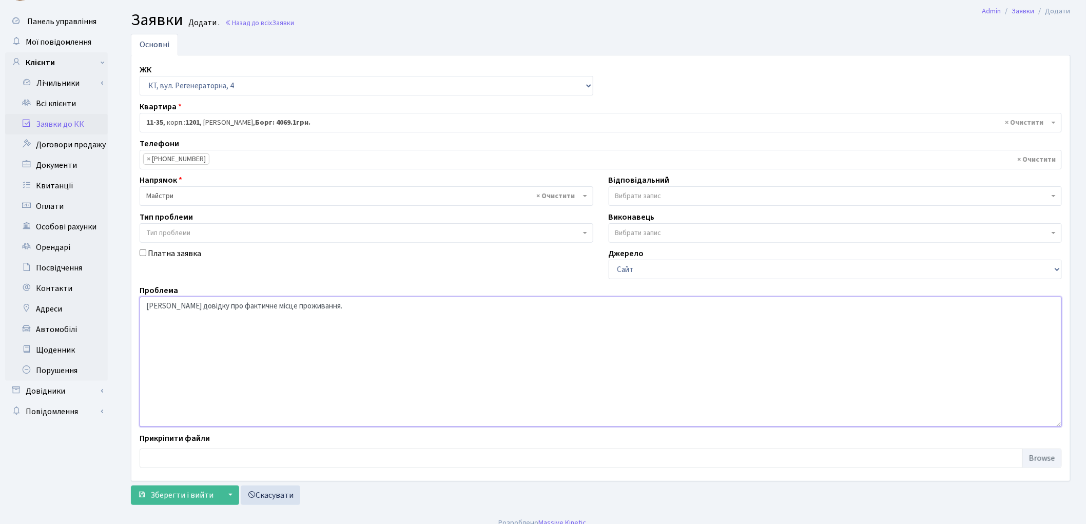
scroll to position [34, 0]
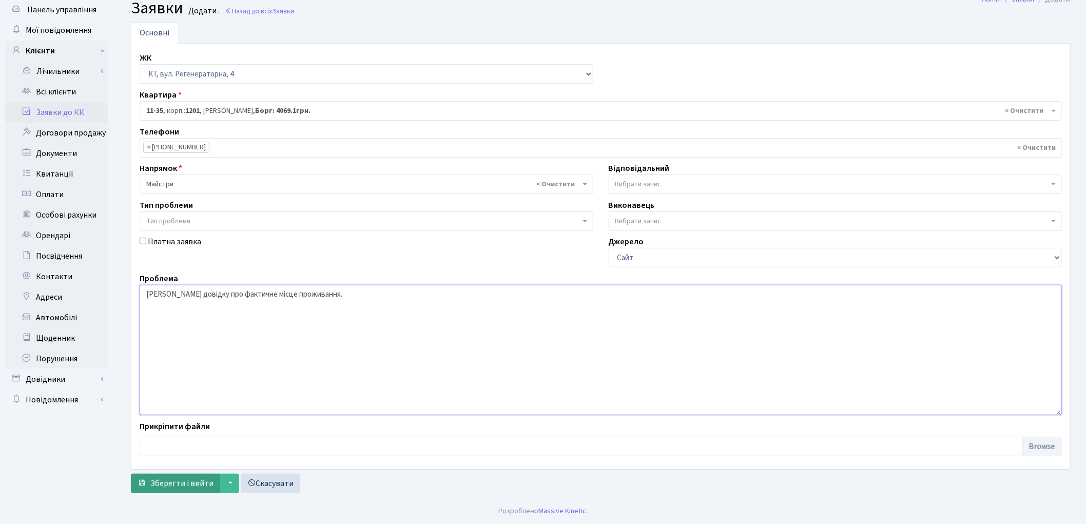
type textarea "Надати довідку про фактичне місце проживання."
click at [178, 485] on span "Зберегти і вийти" at bounding box center [181, 483] width 63 height 11
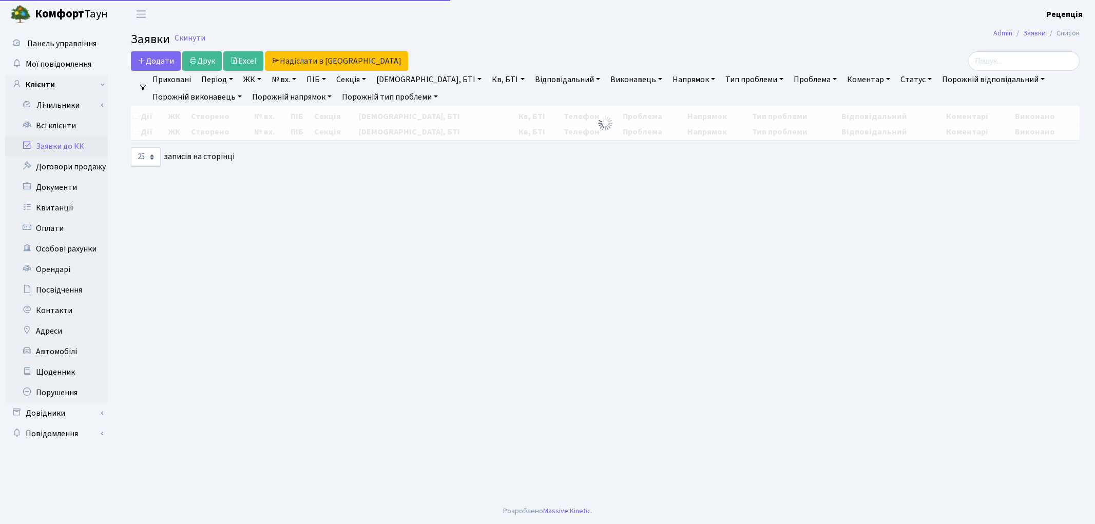
select select "25"
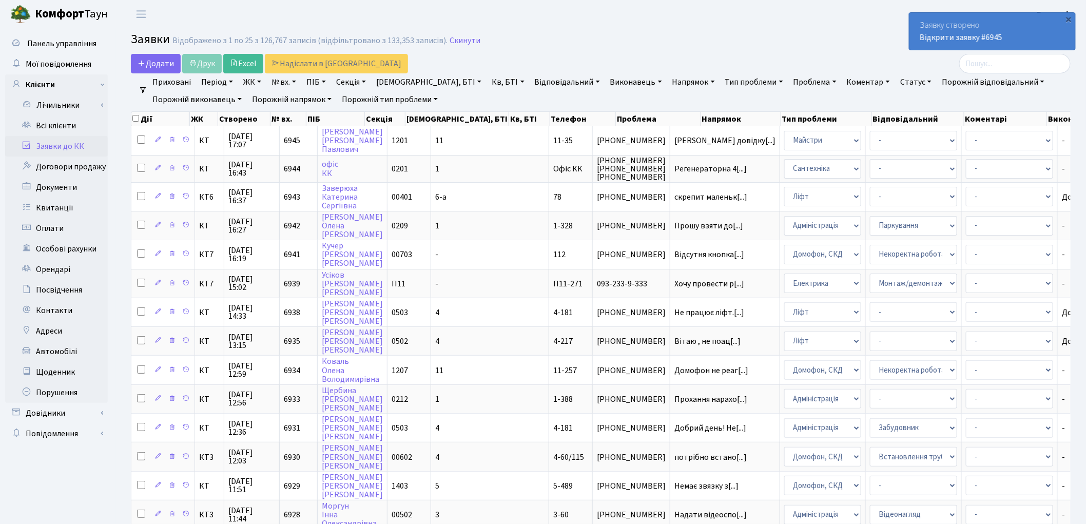
click at [75, 144] on link "Заявки до КК" at bounding box center [56, 146] width 103 height 21
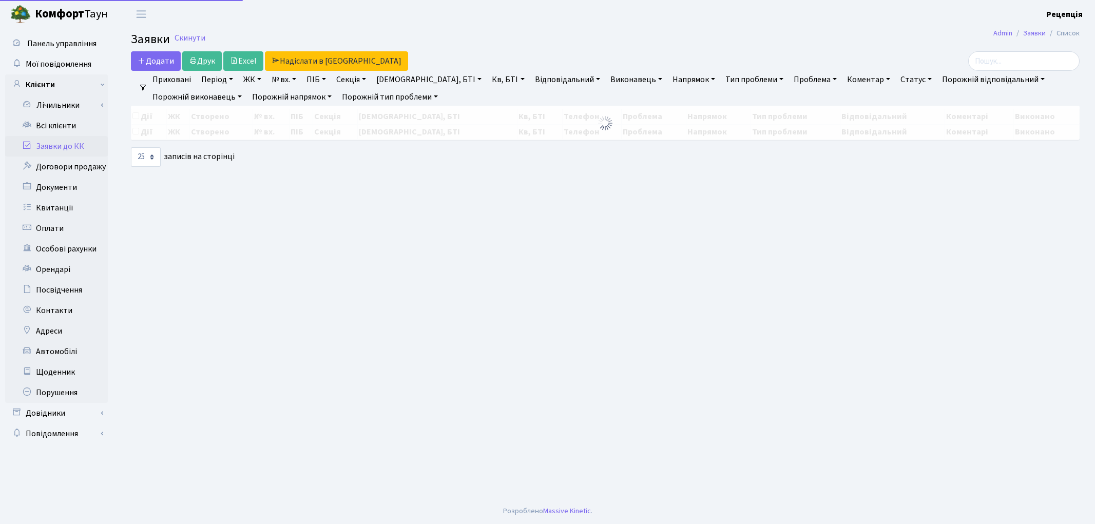
select select "25"
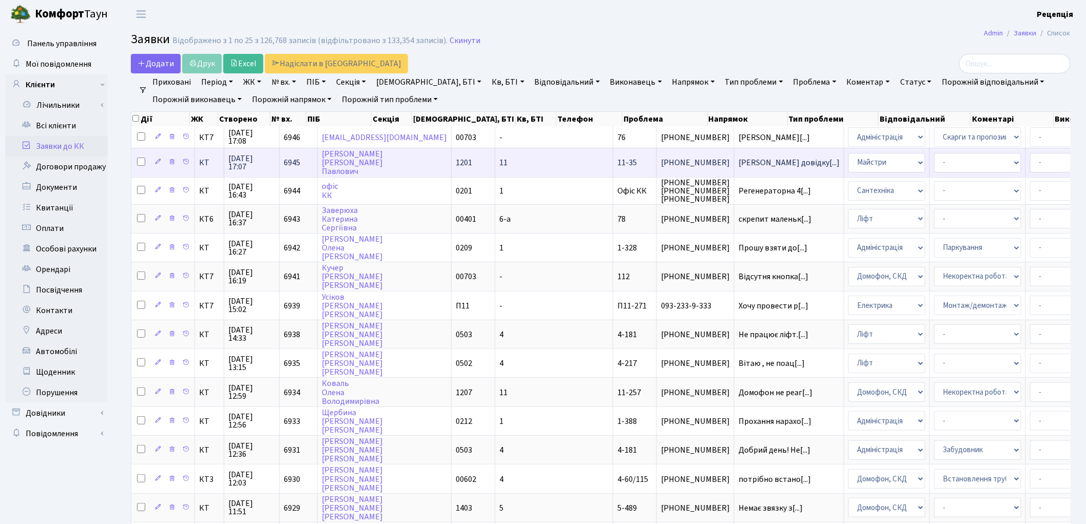
click at [495, 158] on td "11" at bounding box center [554, 162] width 118 height 29
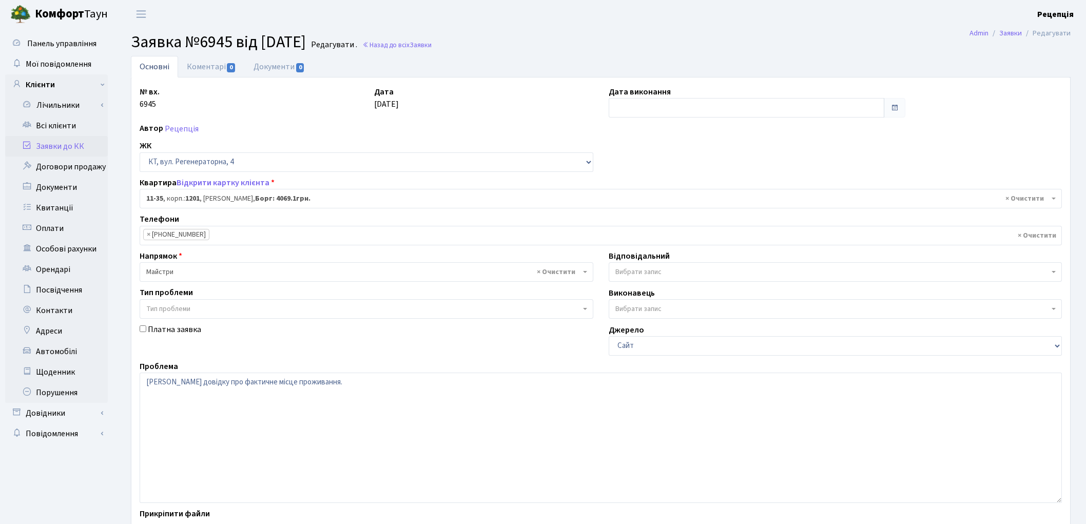
select select "6877"
click at [268, 64] on link "Документи 0" at bounding box center [279, 66] width 69 height 21
select select "25"
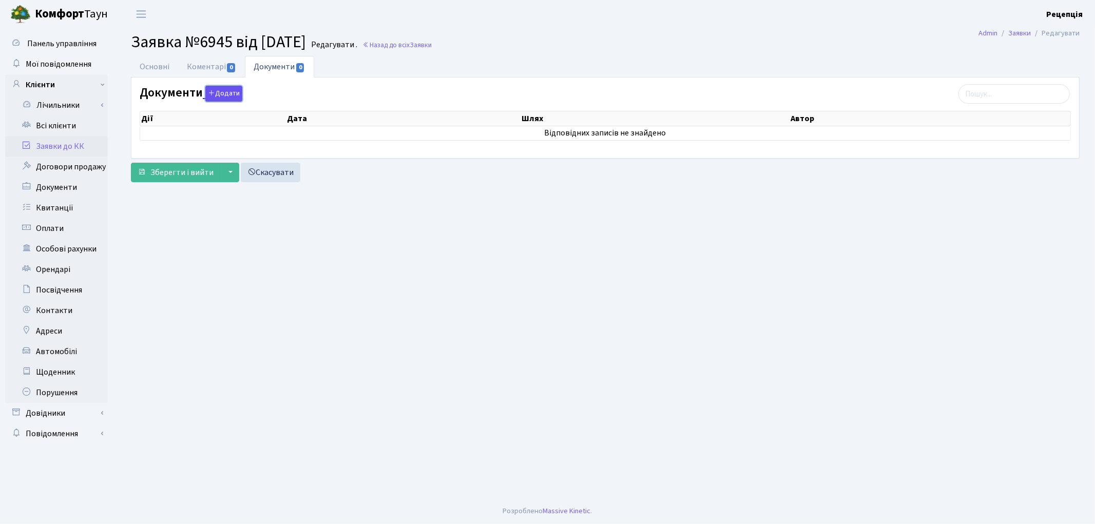
click at [229, 100] on button "Додати" at bounding box center [223, 94] width 37 height 16
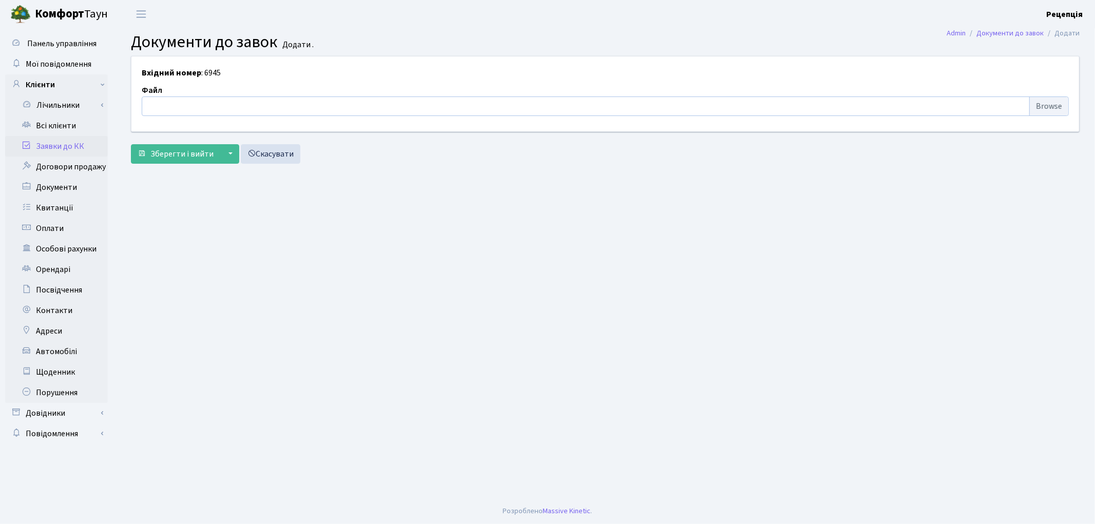
click at [1043, 102] on input "file" at bounding box center [605, 106] width 927 height 20
type input "C:\fakepath\сканирование0543.pdf"
click at [192, 152] on span "Зберегти і вийти" at bounding box center [181, 153] width 63 height 11
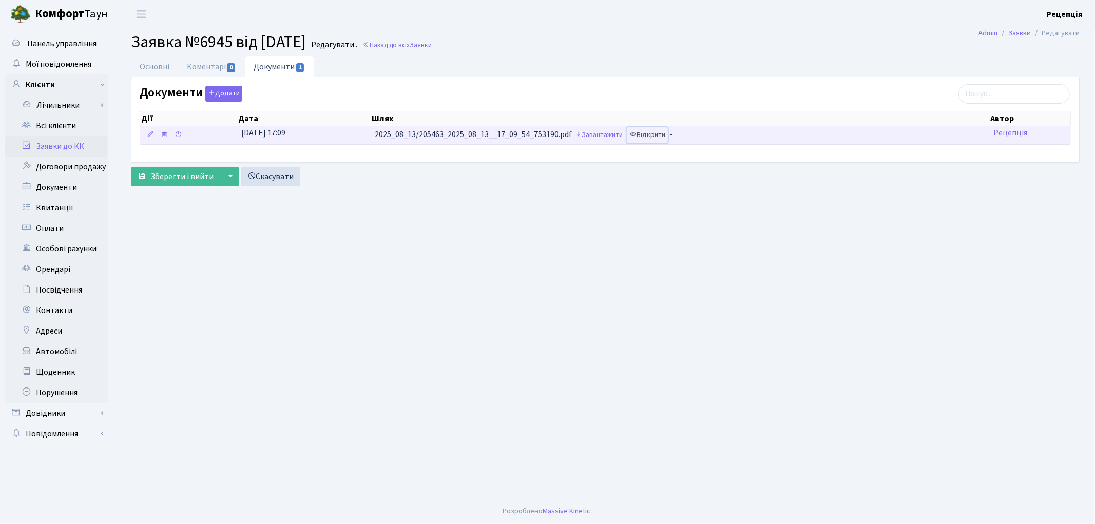
click at [662, 139] on link "Відкрити" at bounding box center [647, 135] width 41 height 16
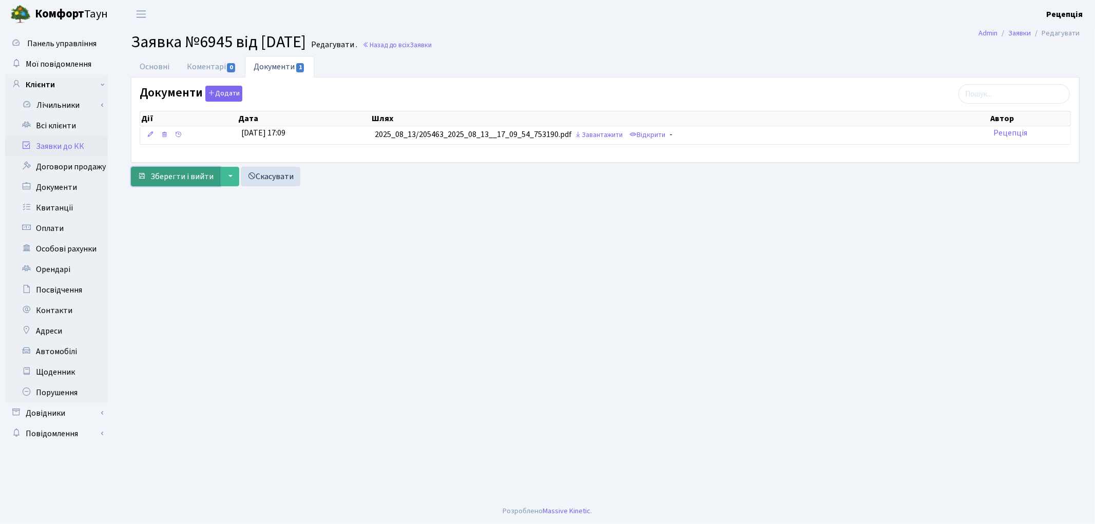
click at [180, 181] on span "Зберегти і вийти" at bounding box center [181, 176] width 63 height 11
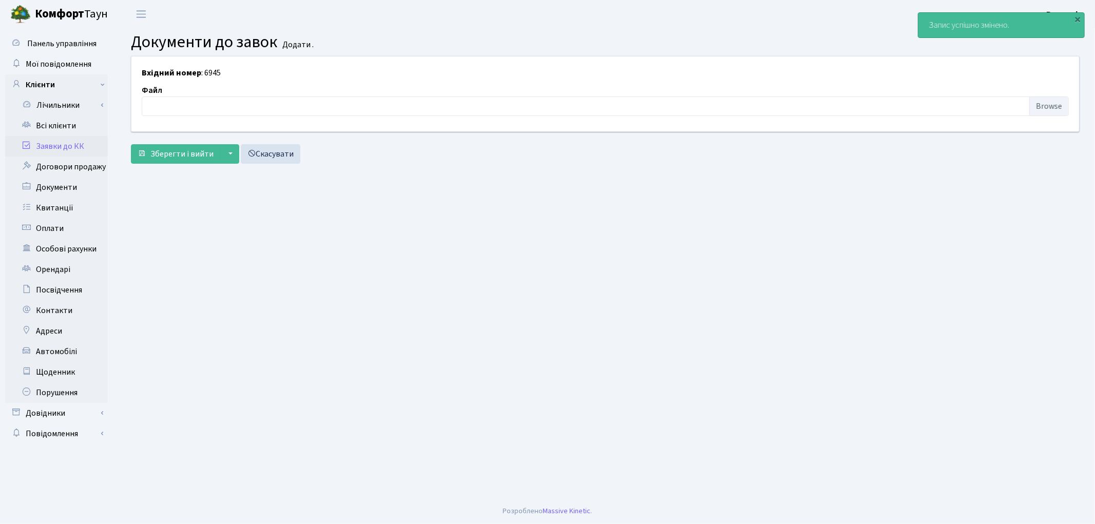
click at [55, 147] on link "Заявки до КК" at bounding box center [56, 146] width 103 height 21
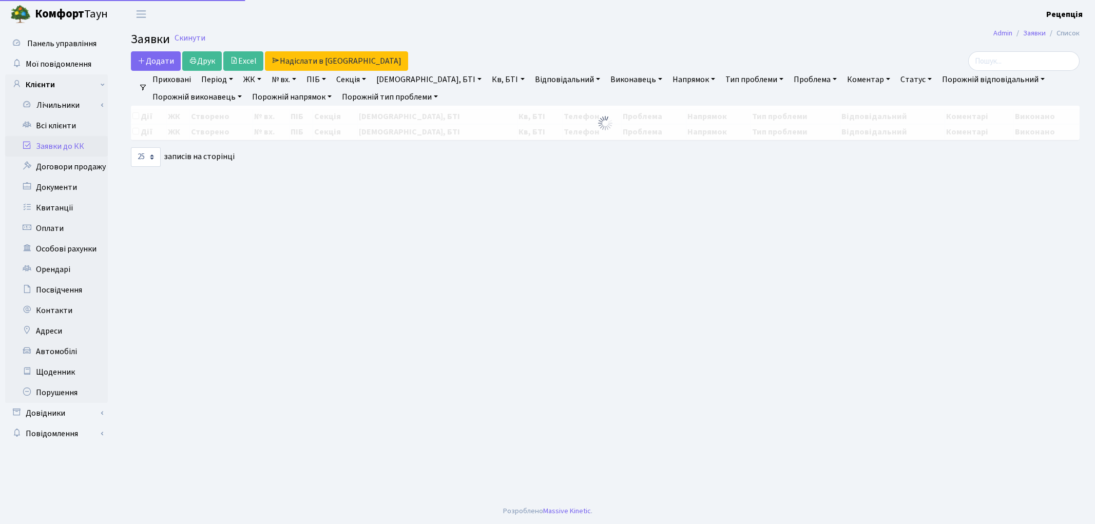
select select "25"
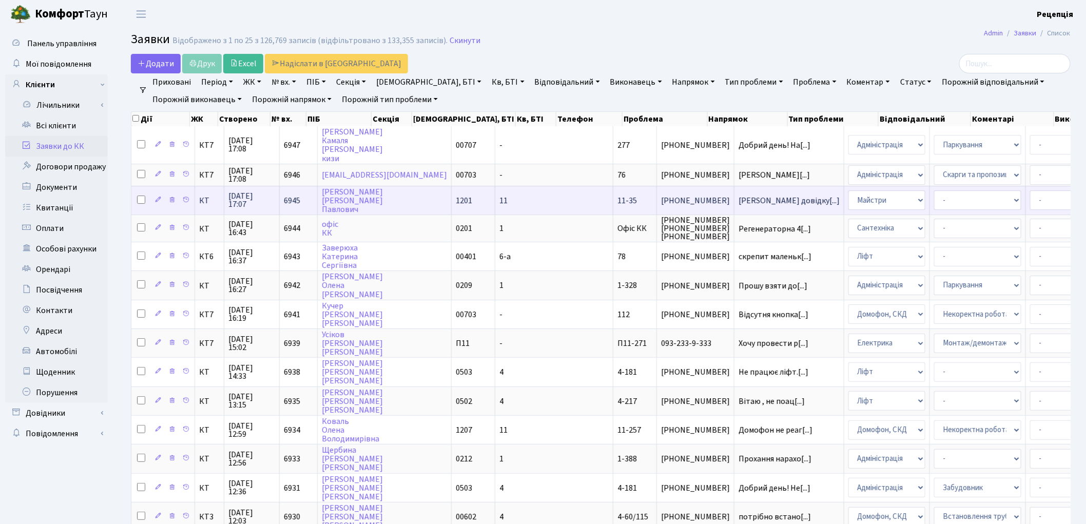
click at [495, 199] on td "11" at bounding box center [554, 200] width 118 height 29
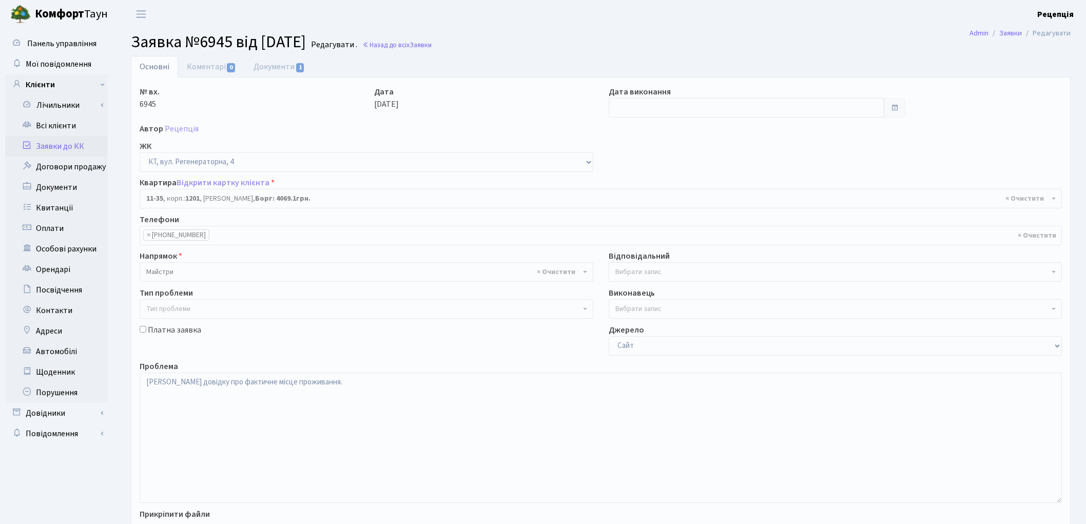
select select "6877"
click at [52, 126] on link "Всі клієнти" at bounding box center [56, 125] width 103 height 21
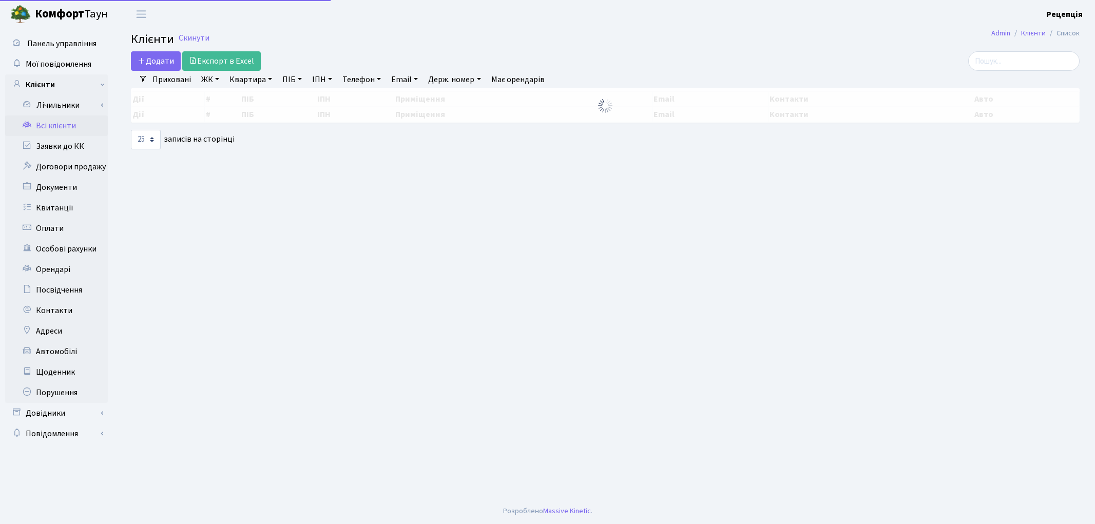
select select "25"
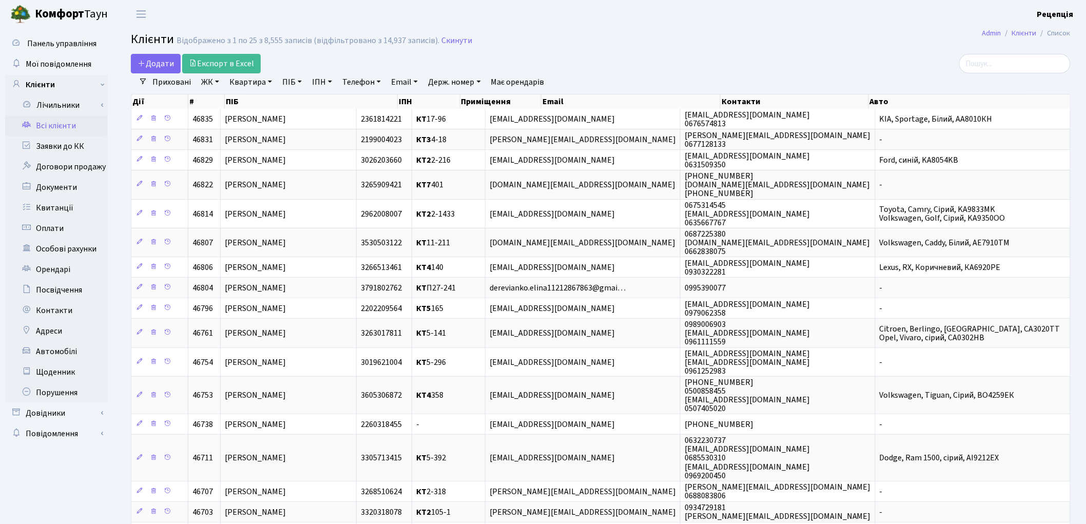
click at [213, 88] on link "ЖК" at bounding box center [210, 81] width 26 height 17
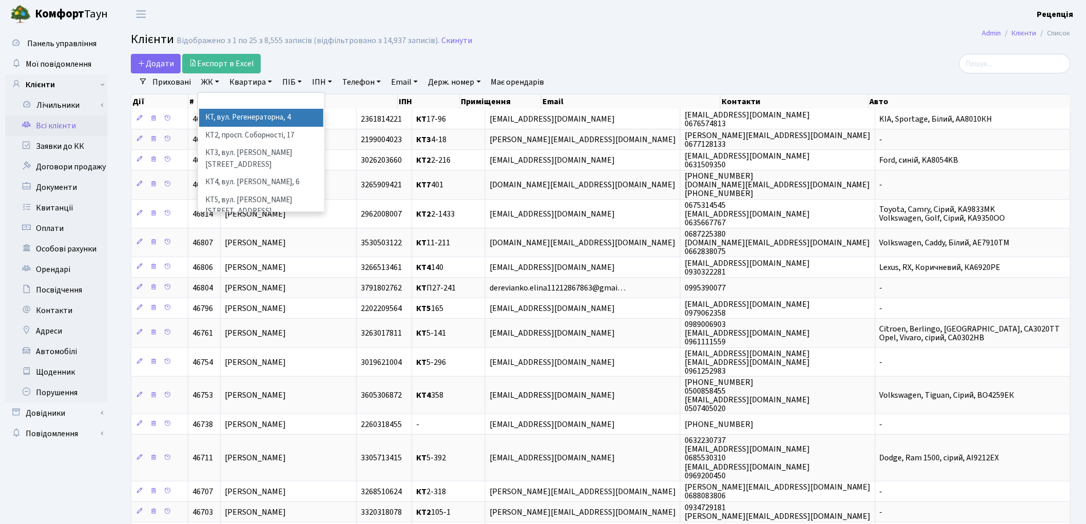
click at [229, 120] on li "КТ, вул. Регенераторна, 4" at bounding box center [261, 118] width 124 height 18
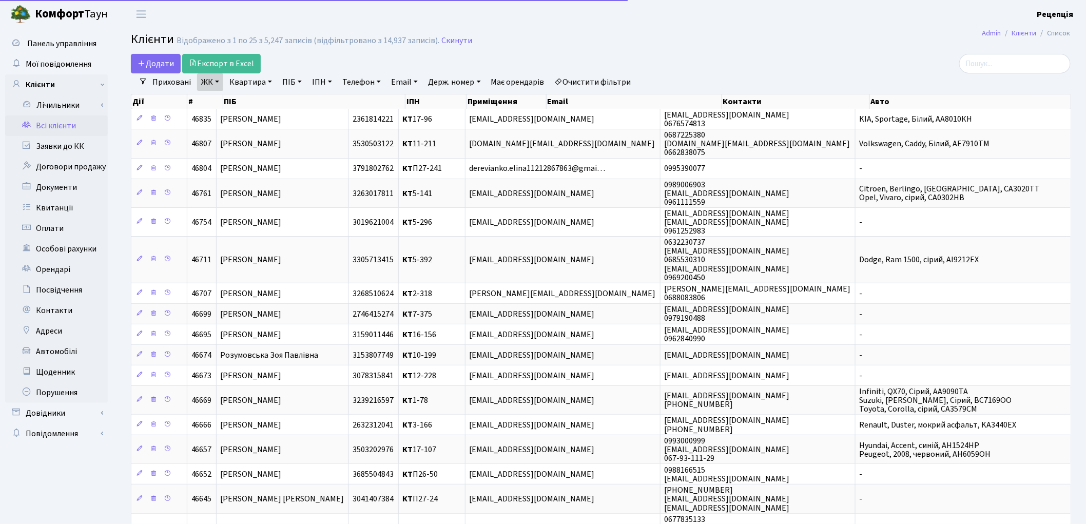
click at [253, 84] on link "Квартира" at bounding box center [250, 81] width 51 height 17
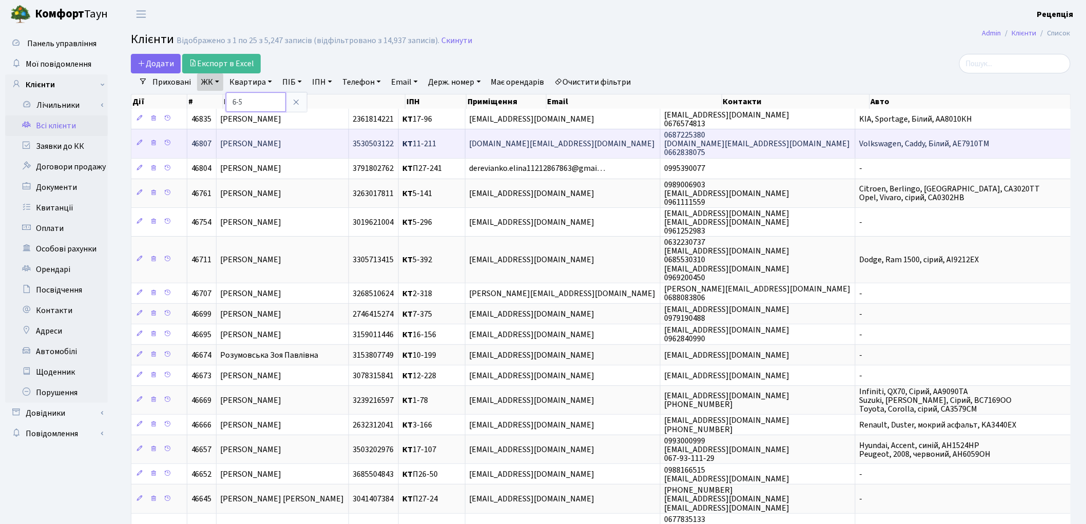
type input "6-5"
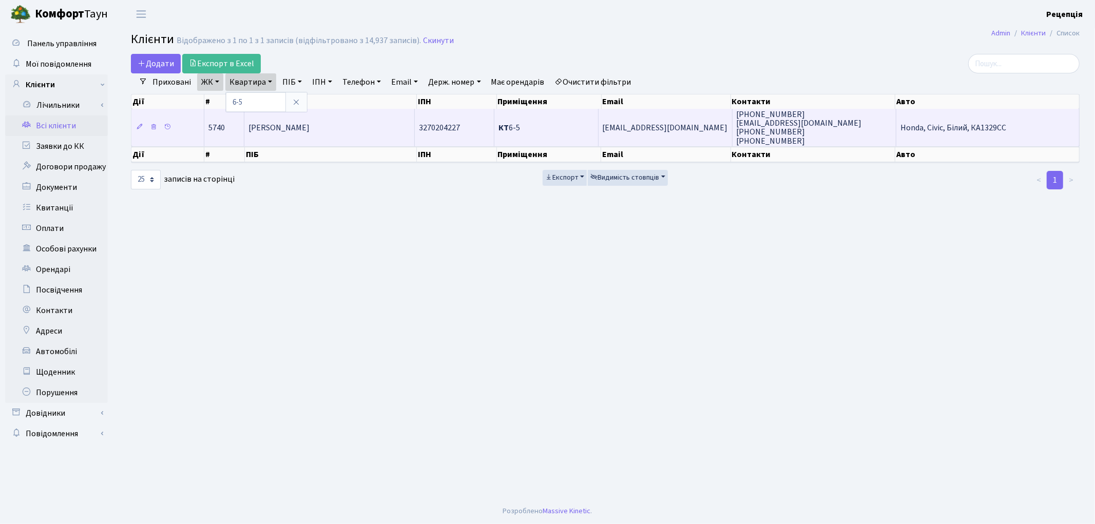
click at [356, 115] on td "Чувашова Діана Дмитрівна" at bounding box center [329, 127] width 170 height 37
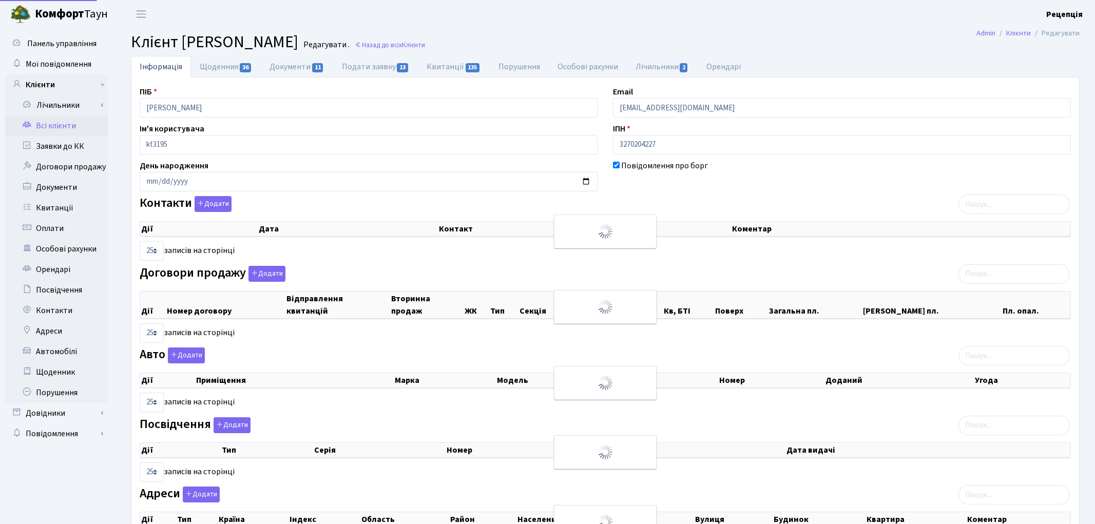
select select "25"
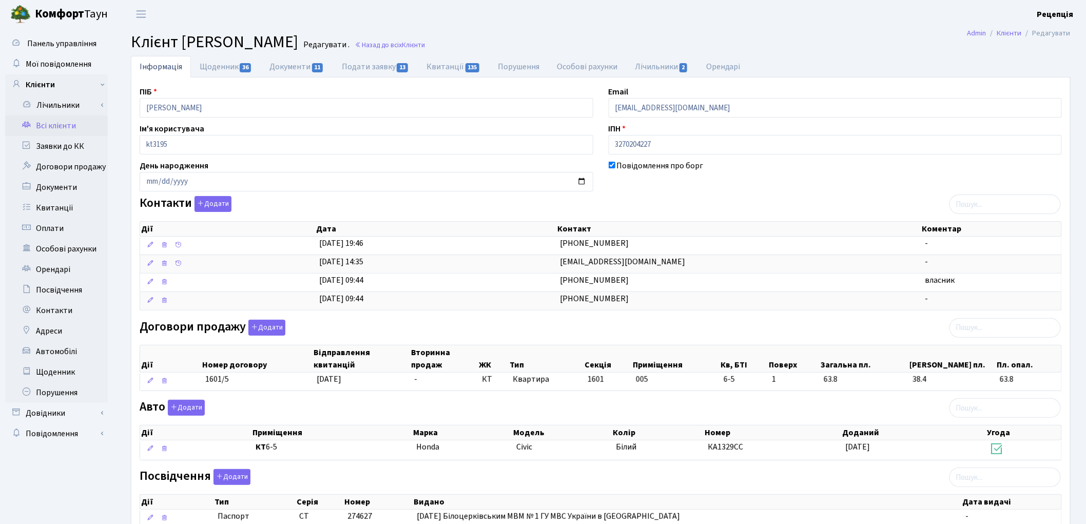
click at [75, 123] on link "Всі клієнти" at bounding box center [56, 125] width 103 height 21
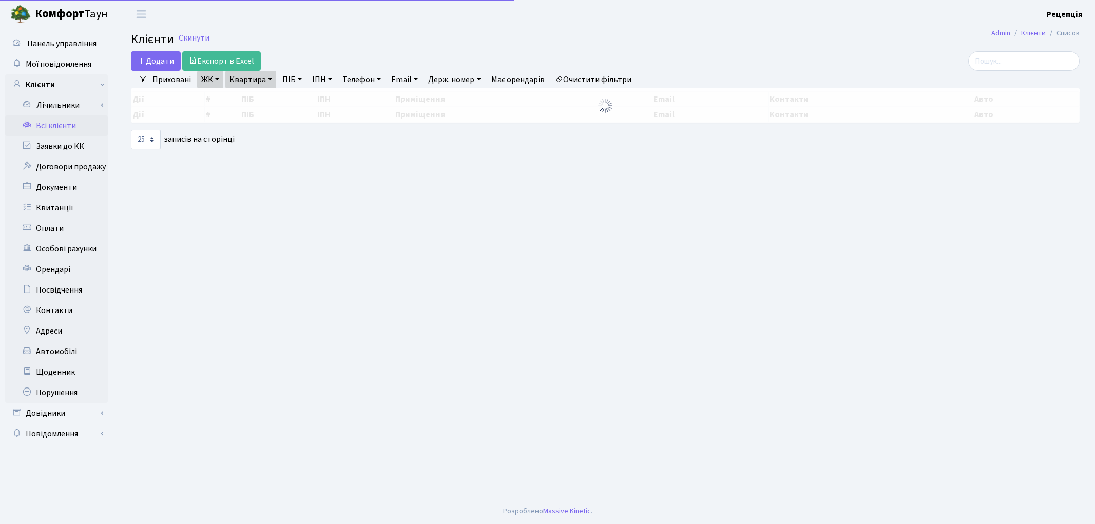
select select "25"
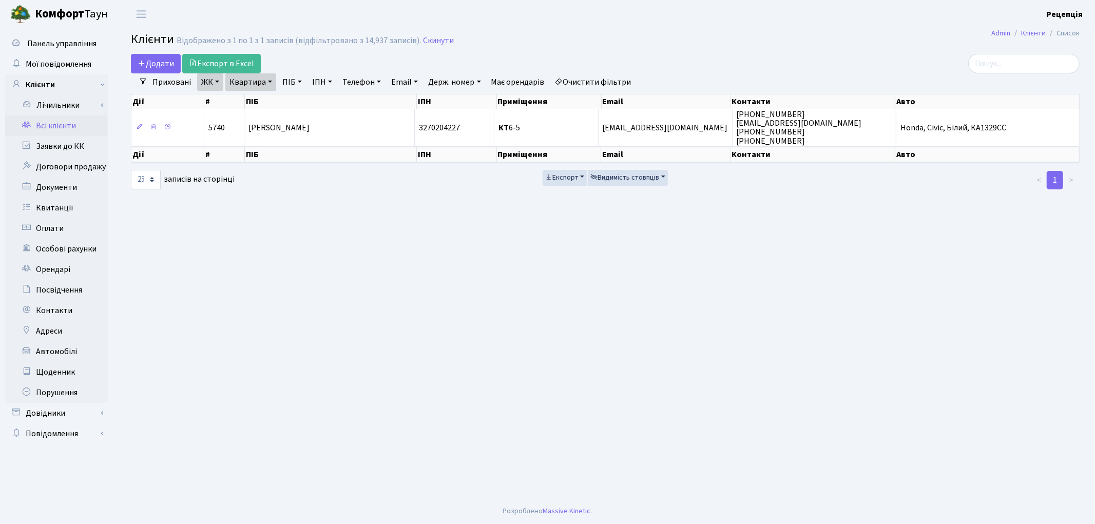
click at [613, 74] on link "Очистити фільтри" at bounding box center [593, 81] width 85 height 17
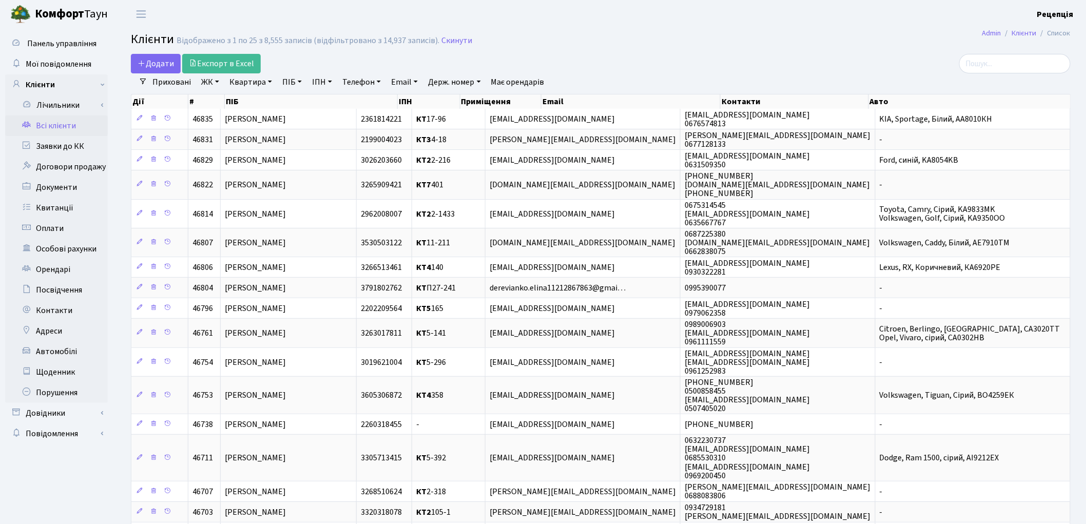
click at [218, 82] on link "ЖК" at bounding box center [210, 81] width 26 height 17
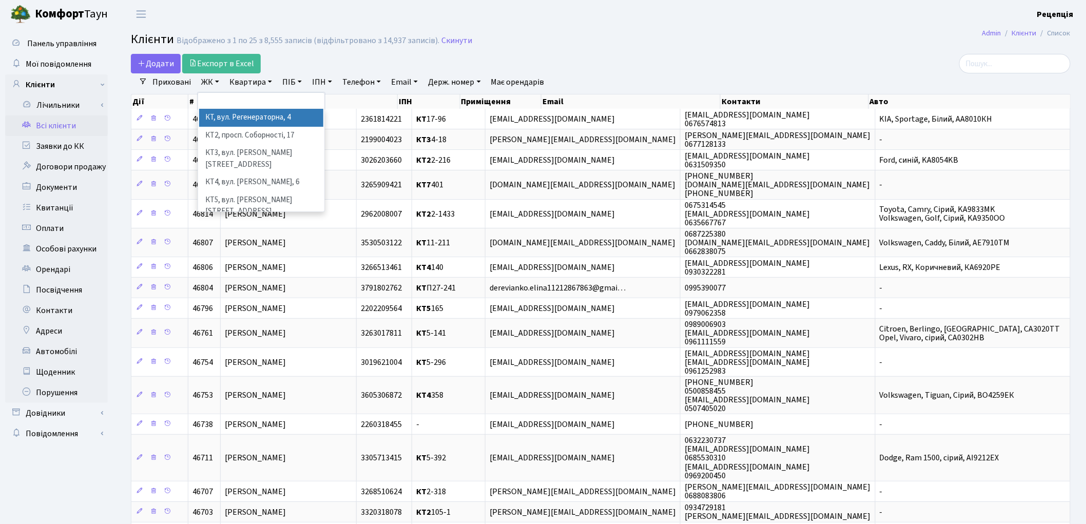
click at [224, 119] on li "КТ, вул. Регенераторна, 4" at bounding box center [261, 118] width 124 height 18
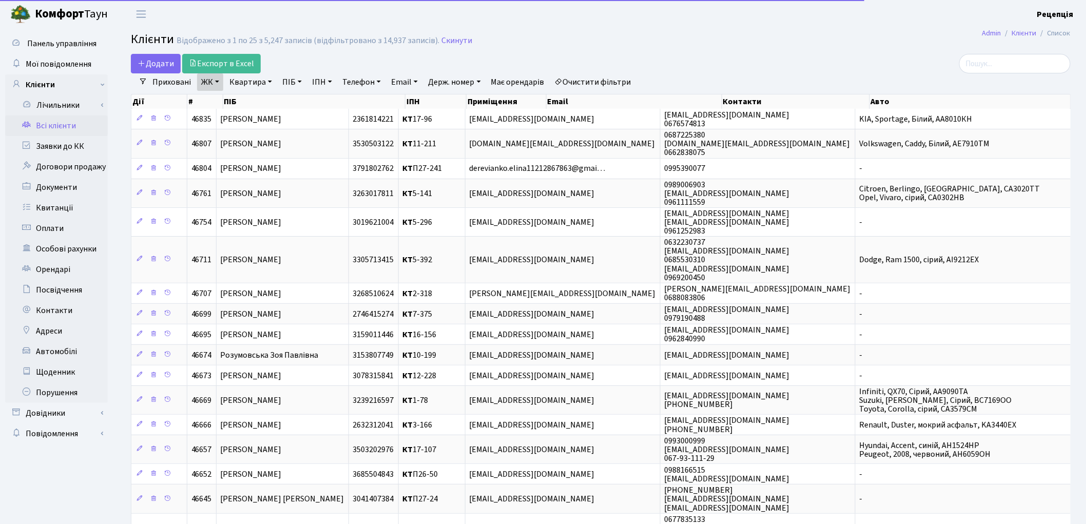
click at [253, 86] on link "Квартира" at bounding box center [250, 81] width 51 height 17
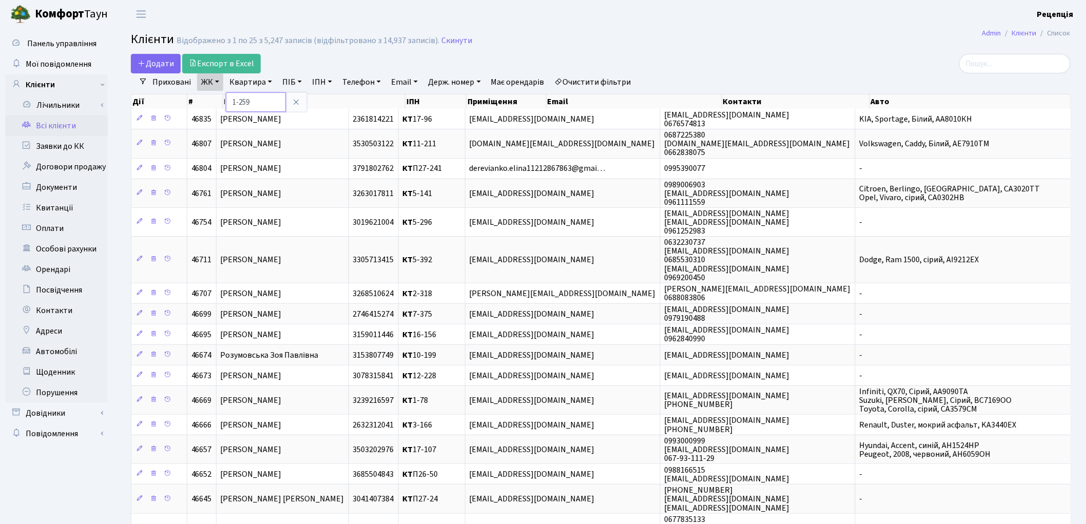
type input "1-259"
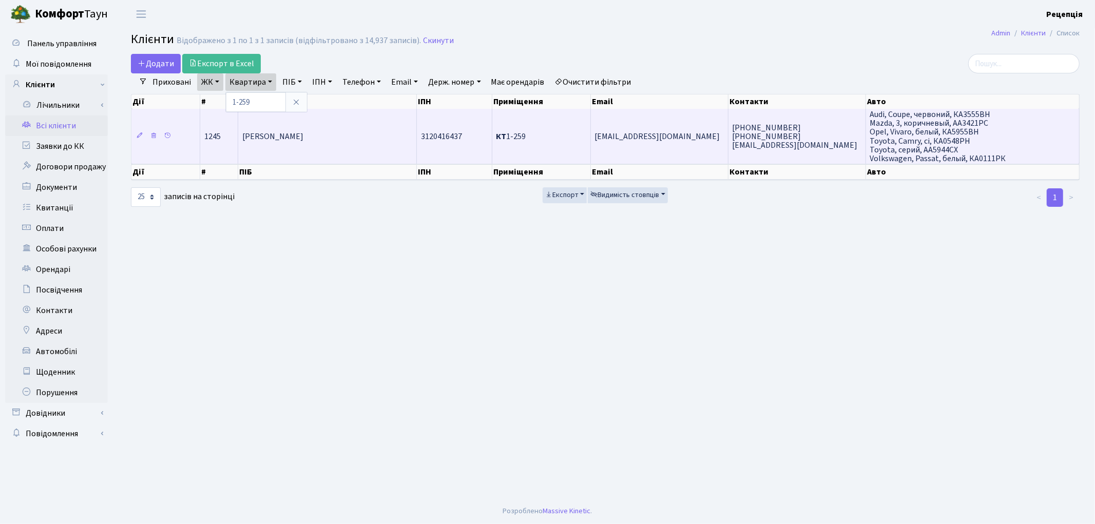
click at [286, 147] on td "Павловський Антон Юрійович" at bounding box center [327, 136] width 179 height 55
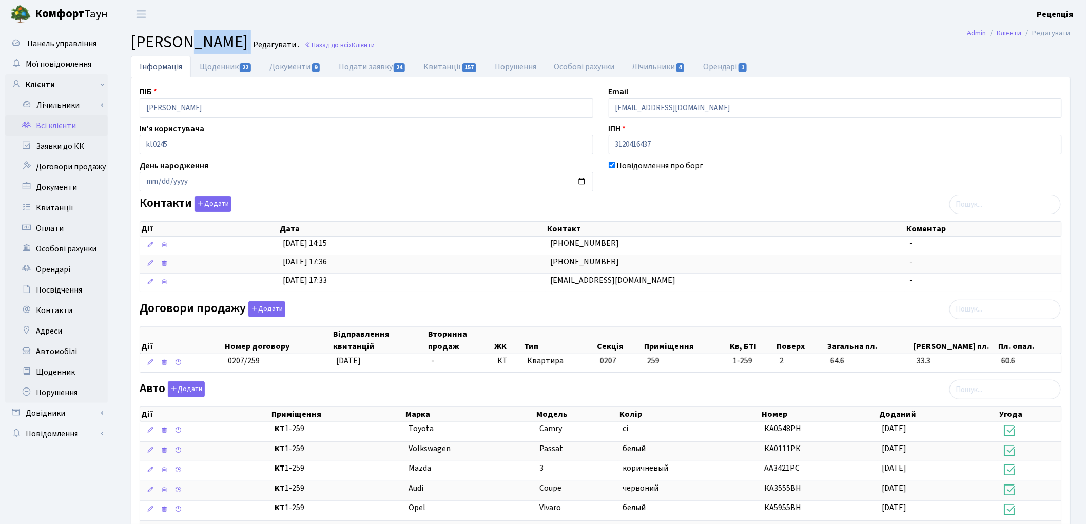
drag, startPoint x: 402, startPoint y: 42, endPoint x: 184, endPoint y: 48, distance: 218.2
click at [184, 48] on h2 "[PERSON_NAME] [PERSON_NAME] . Назад до всіх Клієнти" at bounding box center [601, 42] width 940 height 20
click at [60, 124] on link "Всі клієнти" at bounding box center [56, 125] width 103 height 21
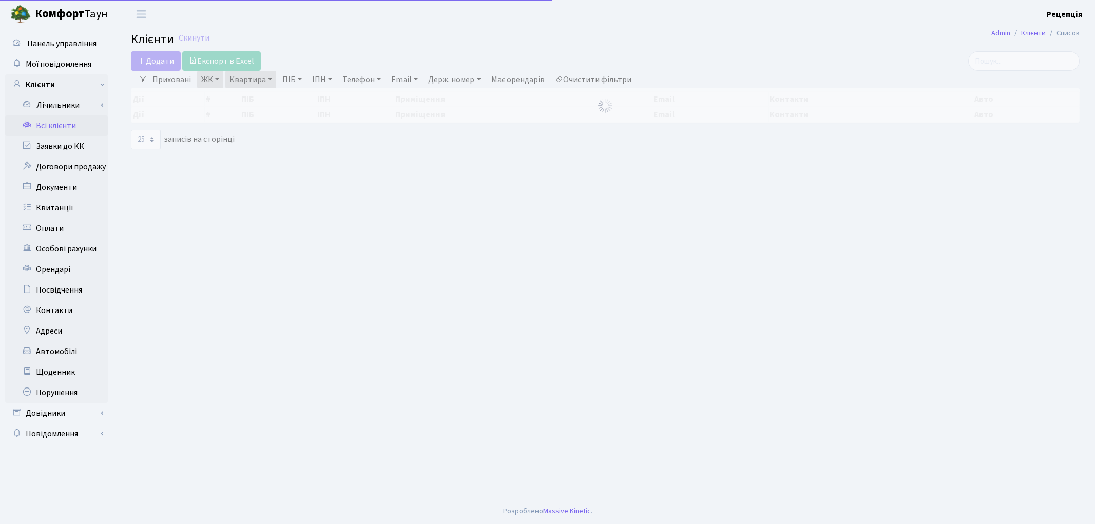
select select "25"
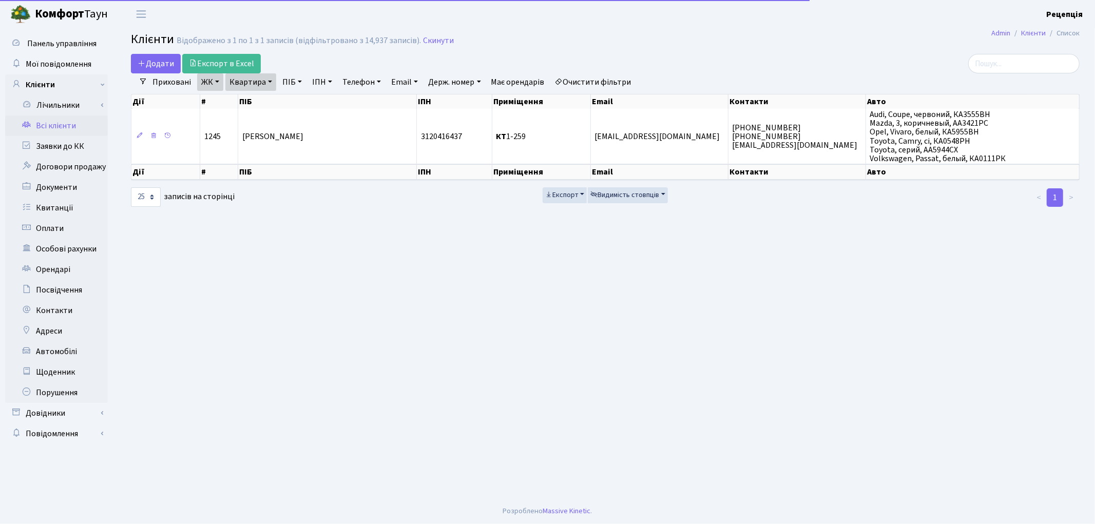
click at [588, 81] on link "Очистити фільтри" at bounding box center [593, 81] width 85 height 17
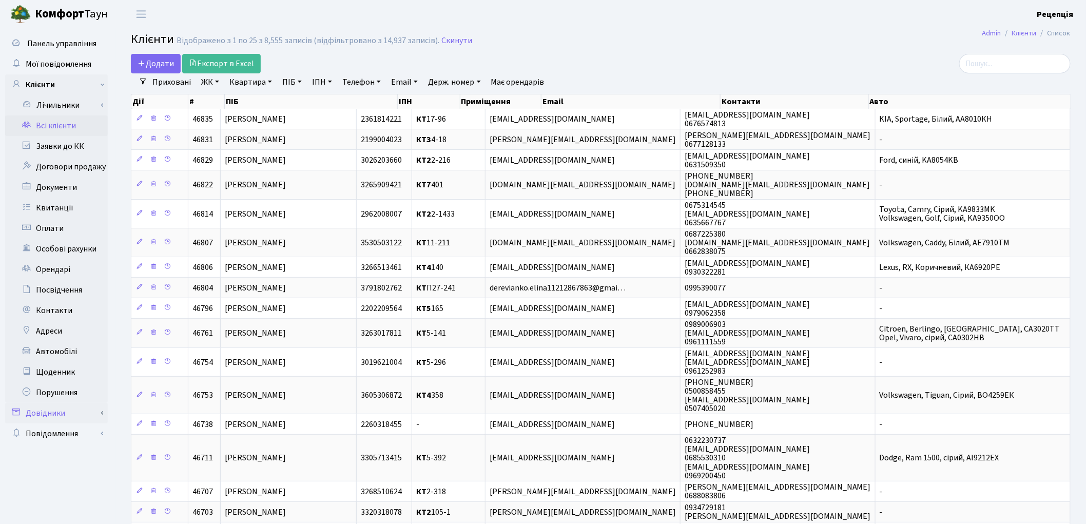
click at [62, 407] on link "Довідники" at bounding box center [56, 413] width 103 height 21
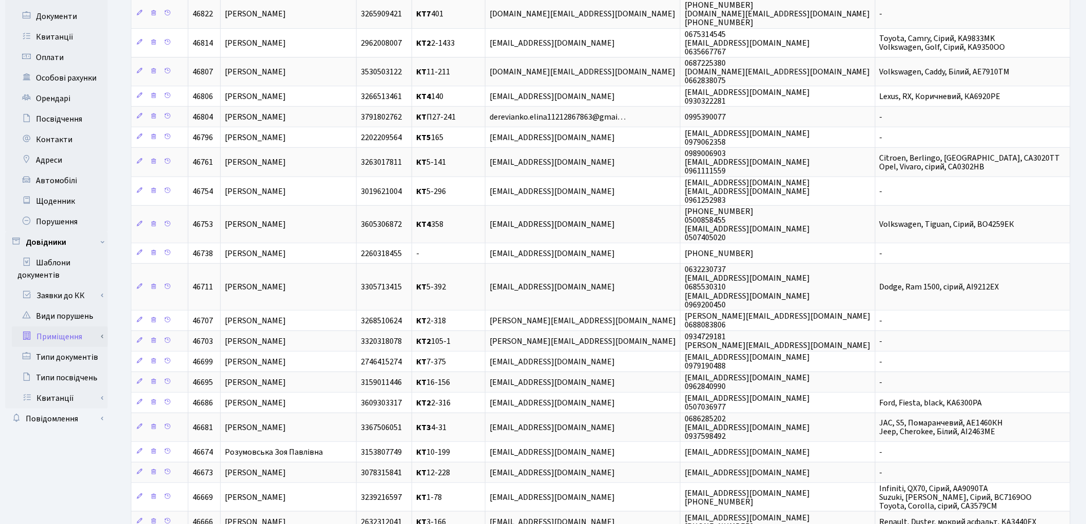
click at [68, 332] on link "Приміщення" at bounding box center [60, 336] width 96 height 21
click at [71, 353] on link "Всі приміщення" at bounding box center [60, 357] width 96 height 21
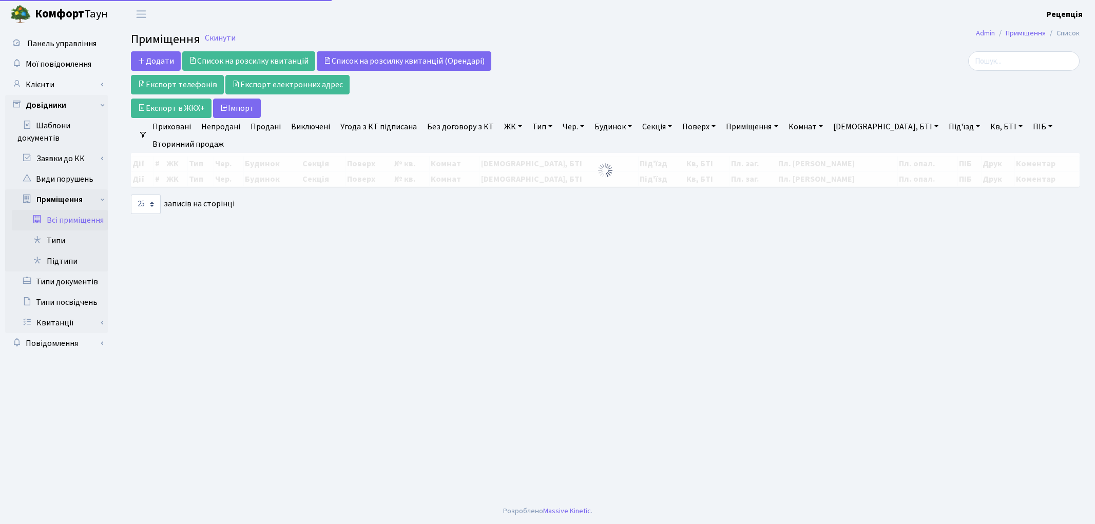
select select
select select "25"
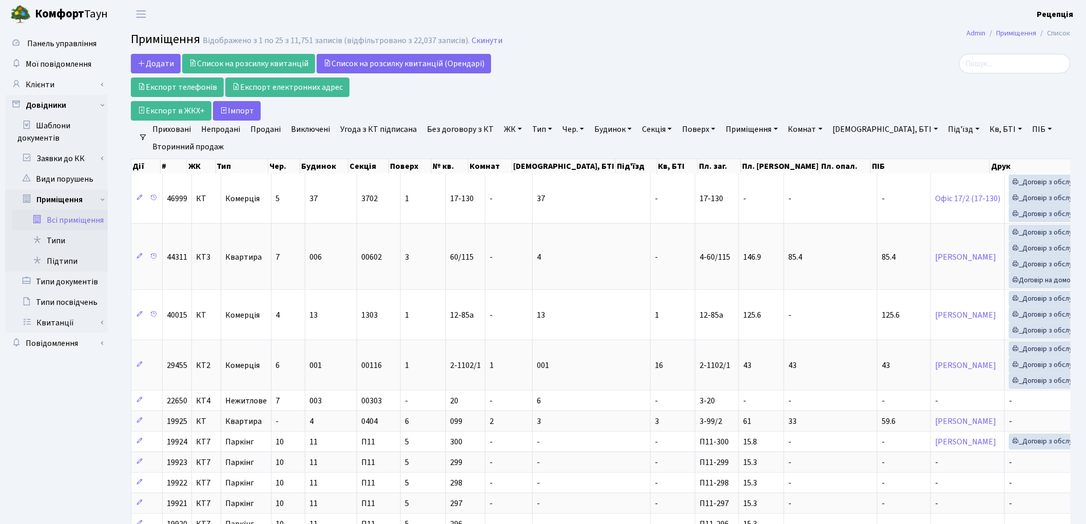
click at [506, 128] on link "ЖК" at bounding box center [513, 129] width 26 height 17
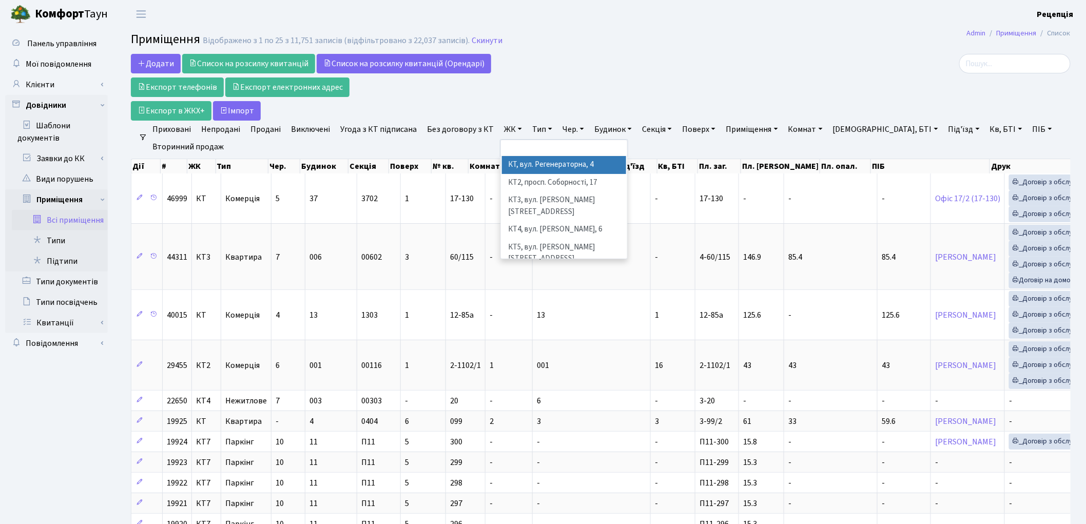
click at [527, 163] on li "КТ, вул. Регенераторна, 4" at bounding box center [564, 165] width 124 height 18
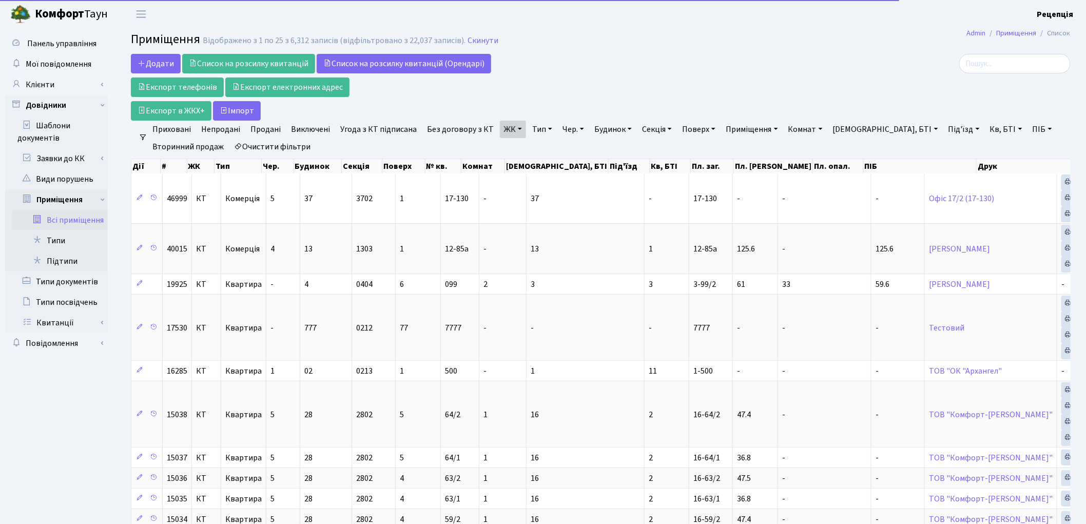
click at [986, 130] on link "Кв, БТІ" at bounding box center [1006, 129] width 41 height 17
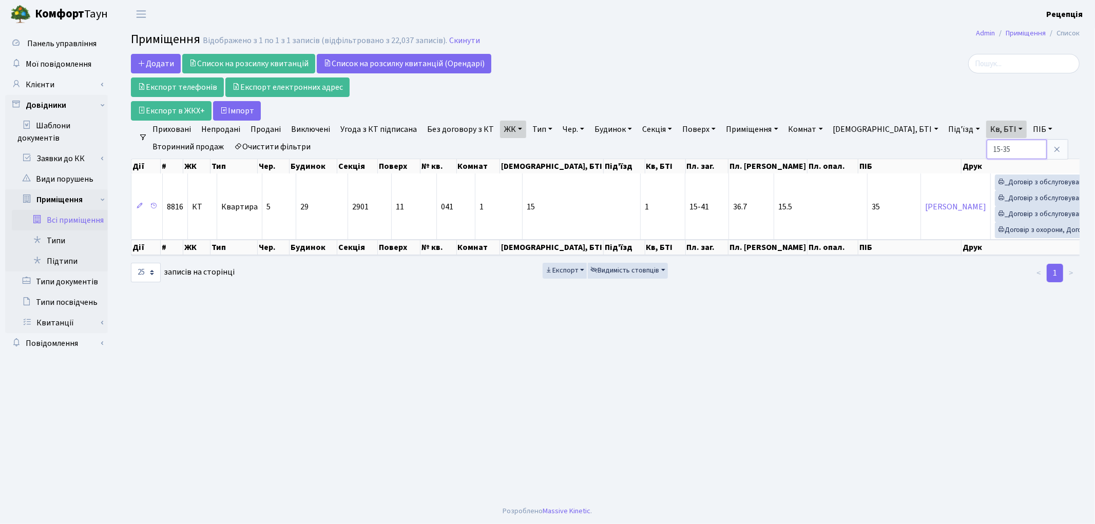
type input "15-35"
click at [252, 147] on link "Очистити фільтри" at bounding box center [272, 146] width 85 height 17
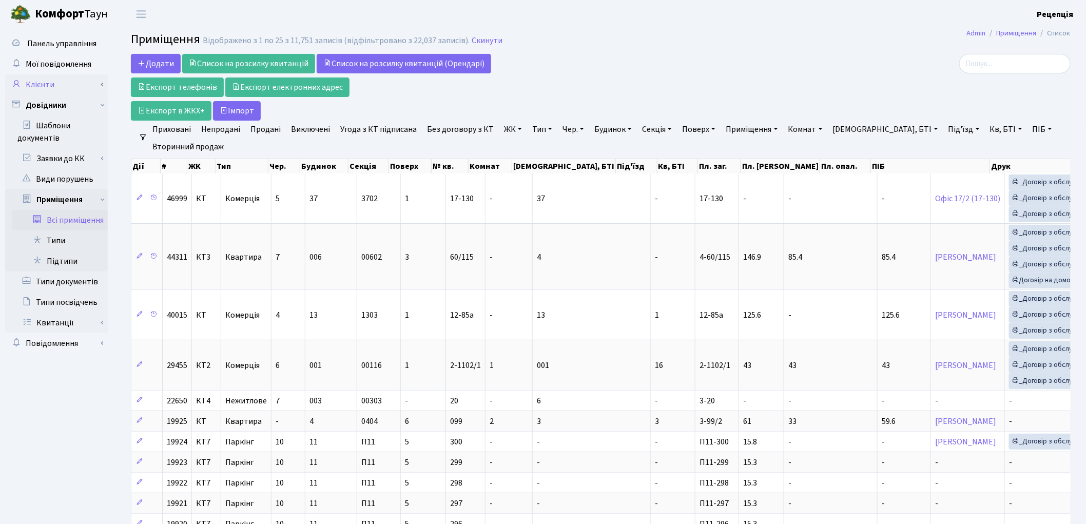
click at [55, 85] on link "Клієнти" at bounding box center [56, 84] width 103 height 21
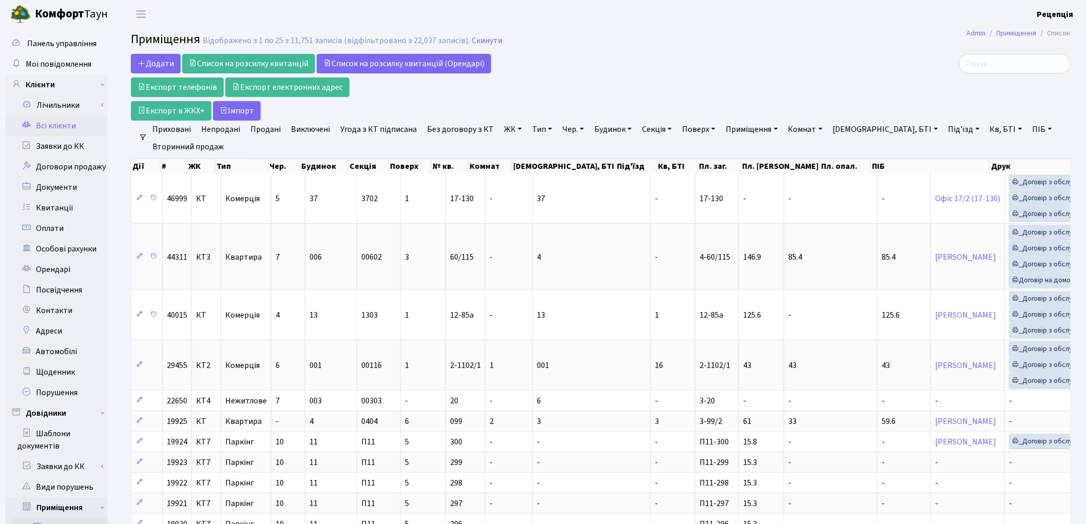
click at [64, 131] on link "Всі клієнти" at bounding box center [56, 125] width 103 height 21
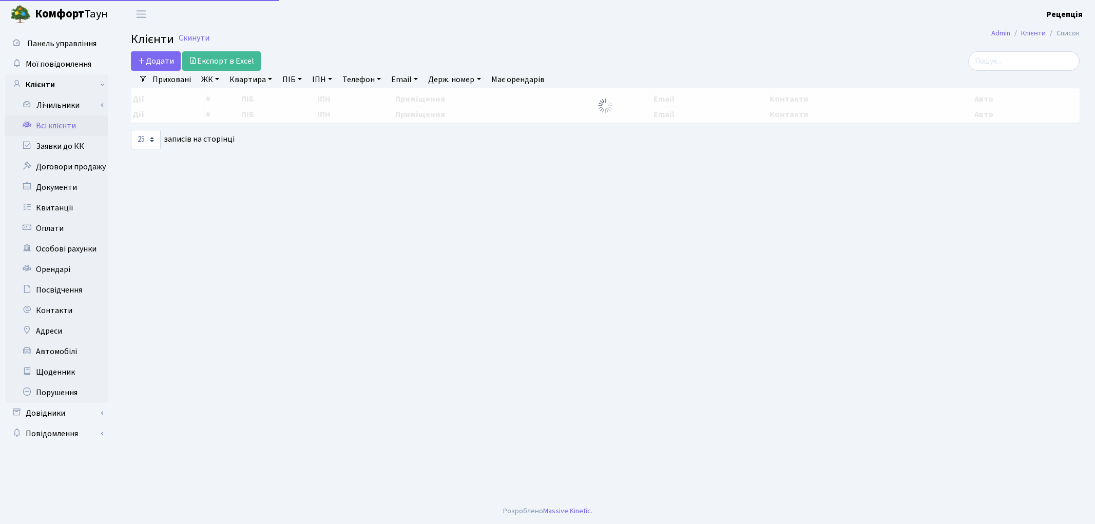
select select "25"
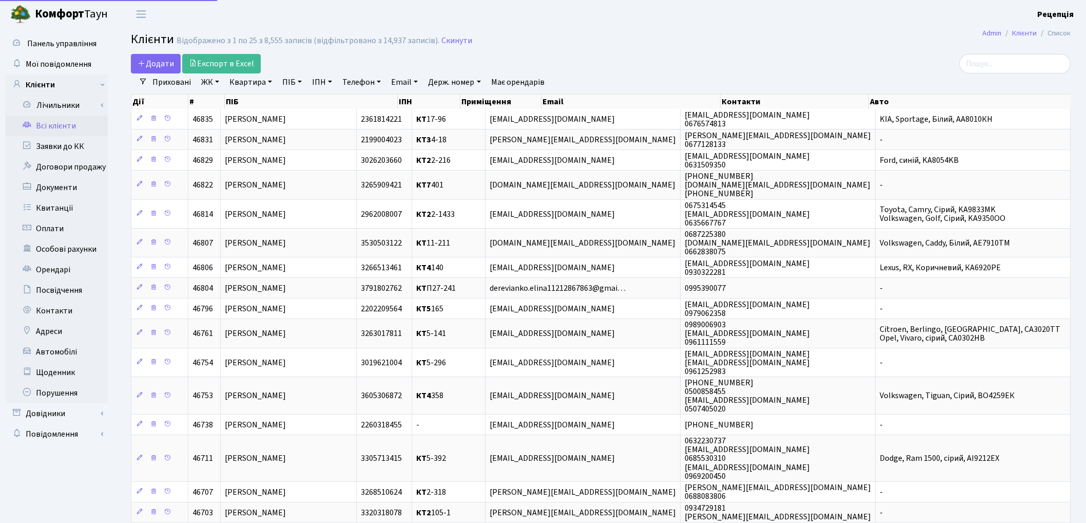
select select "25"
